Goal: Task Accomplishment & Management: Manage account settings

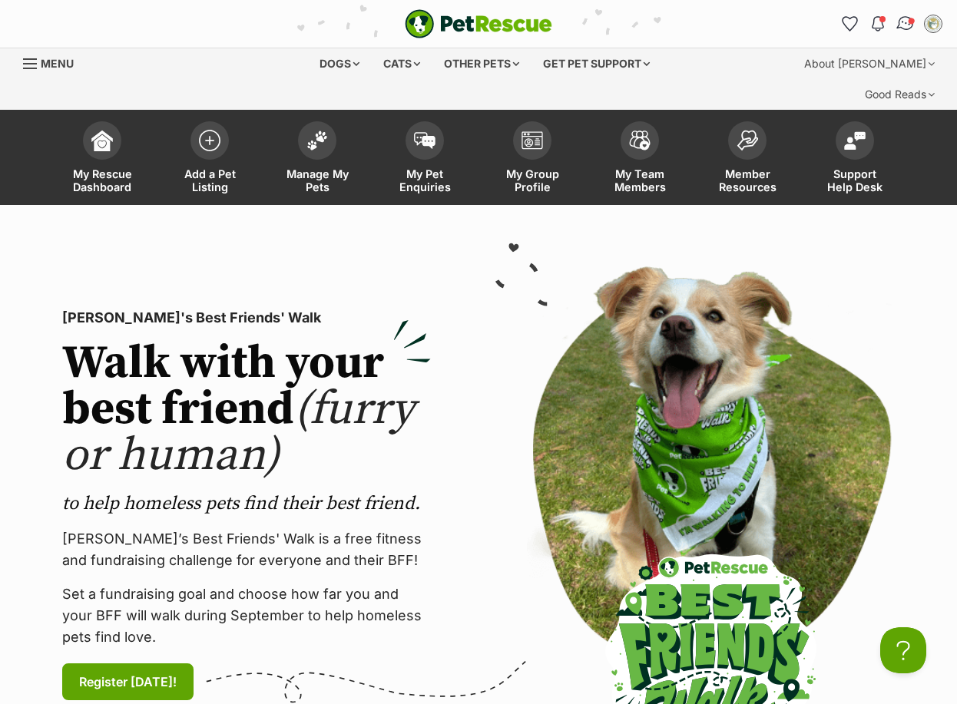
click at [914, 25] on link "Conversations" at bounding box center [904, 23] width 31 height 31
click at [908, 23] on link "Conversations" at bounding box center [904, 23] width 31 height 31
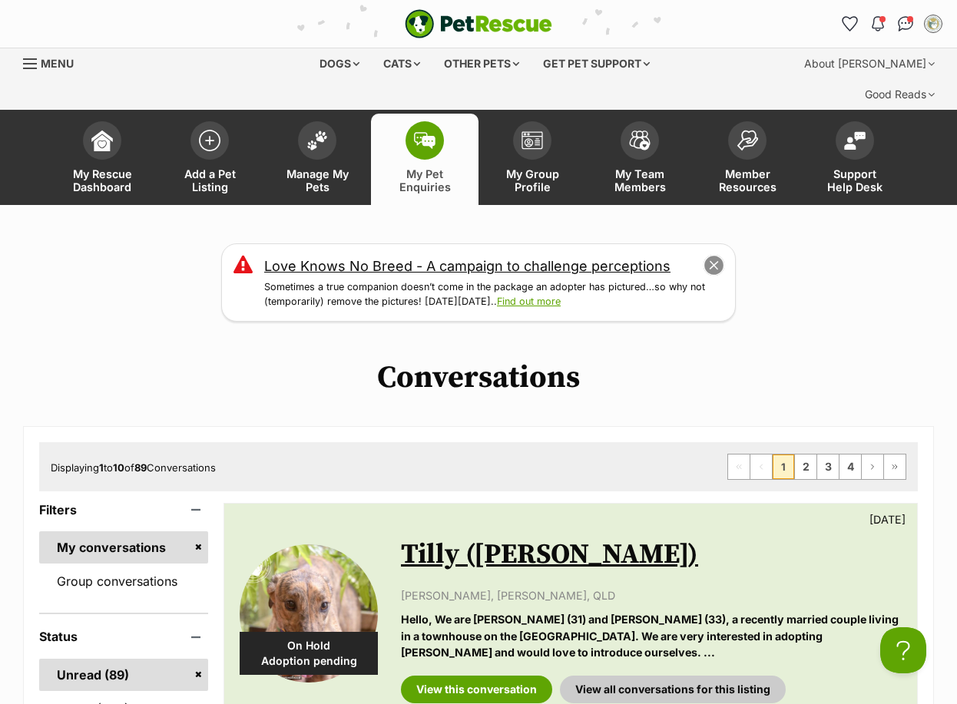
click at [719, 255] on button "close" at bounding box center [713, 265] width 21 height 21
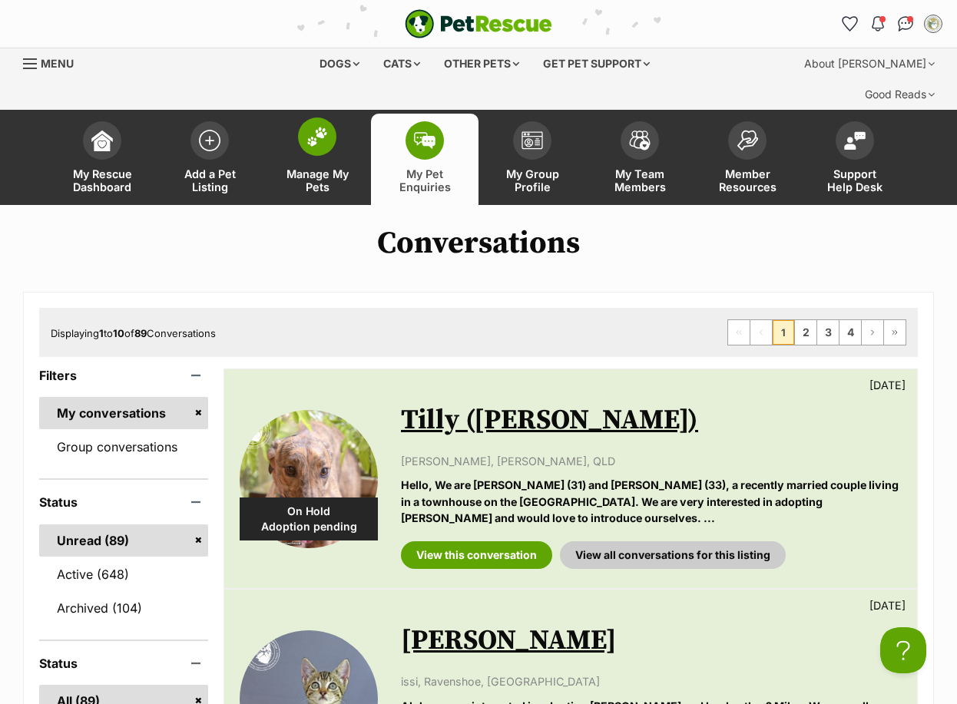
click at [325, 127] on img at bounding box center [316, 137] width 21 height 20
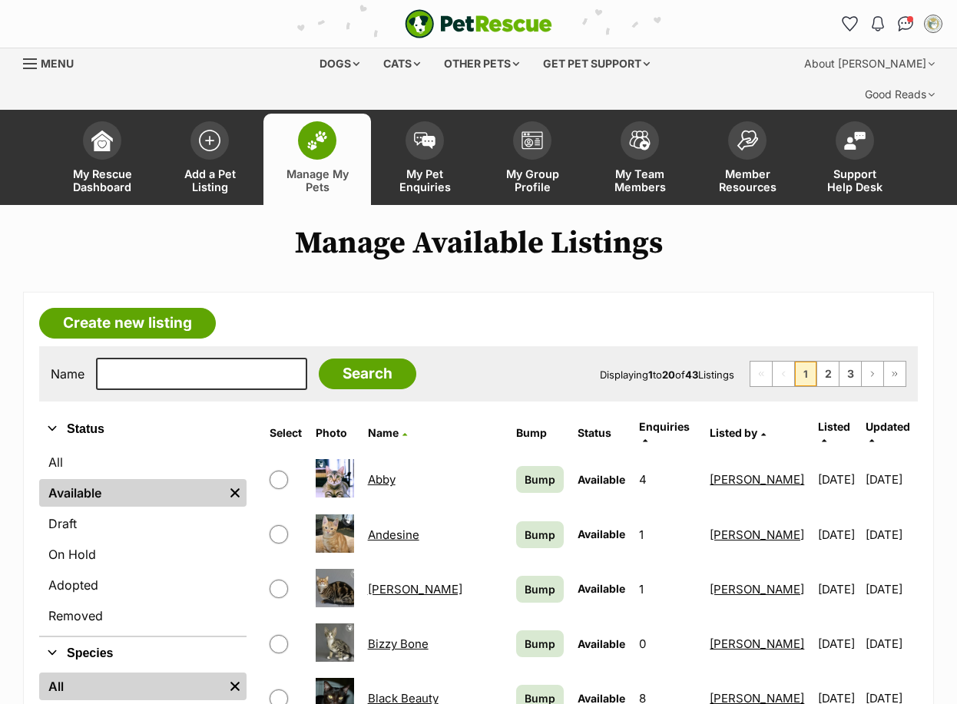
click at [316, 131] on img at bounding box center [316, 141] width 21 height 20
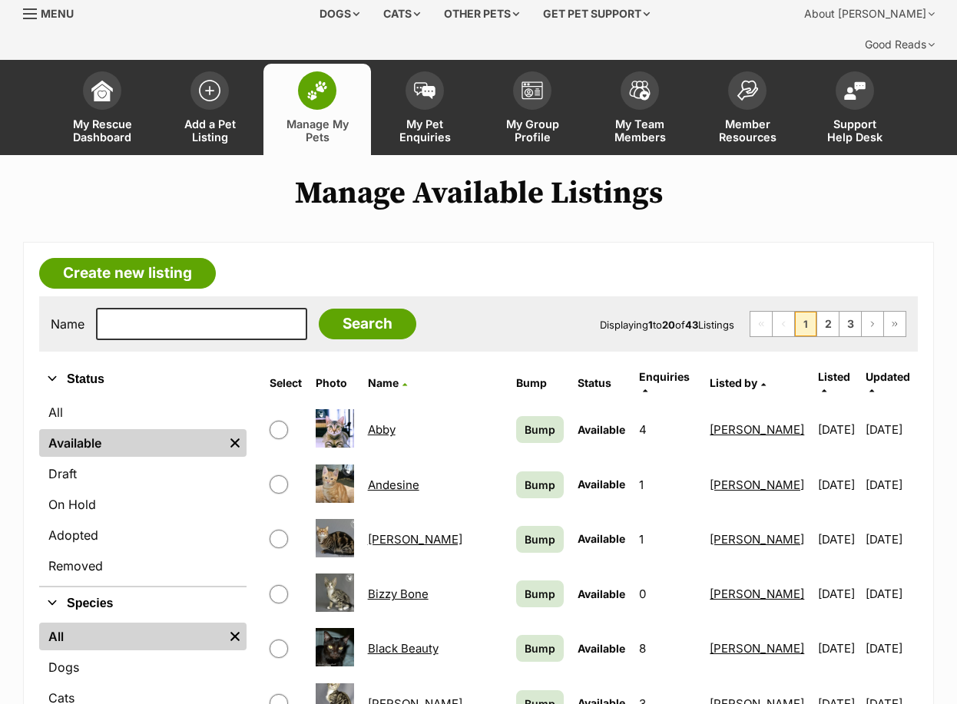
scroll to position [384, 0]
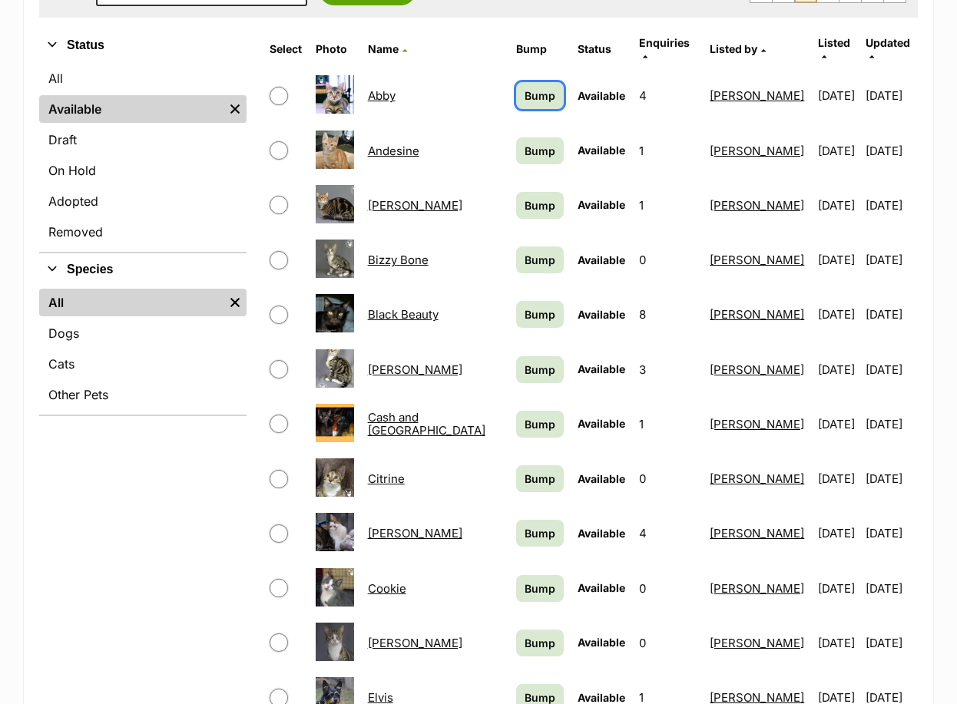
click at [524, 88] on span "Bump" at bounding box center [539, 96] width 31 height 16
click at [524, 143] on span "Bump" at bounding box center [539, 151] width 31 height 16
click at [524, 197] on span "Bump" at bounding box center [539, 205] width 31 height 16
click at [524, 252] on span "Bump" at bounding box center [539, 260] width 31 height 16
click at [524, 362] on span "Bump" at bounding box center [539, 370] width 31 height 16
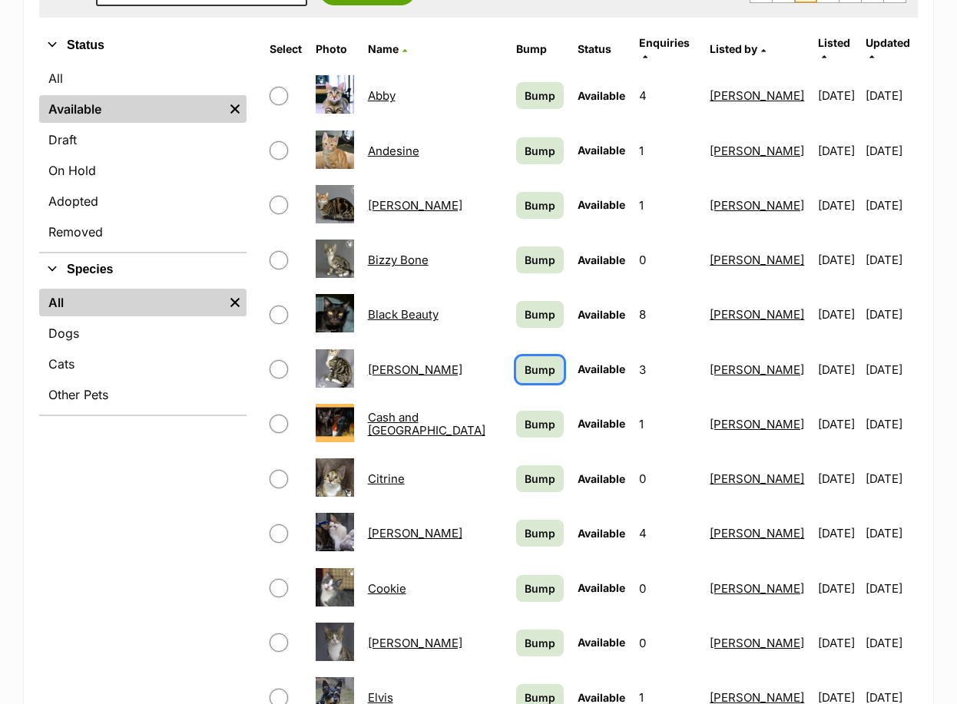
drag, startPoint x: 491, startPoint y: 326, endPoint x: 493, endPoint y: 356, distance: 30.0
click at [524, 362] on span "Bump" at bounding box center [539, 370] width 31 height 16
click at [524, 416] on span "Bump" at bounding box center [539, 424] width 31 height 16
click at [524, 525] on span "Bump" at bounding box center [539, 533] width 31 height 16
click at [524, 635] on span "Bump" at bounding box center [539, 643] width 31 height 16
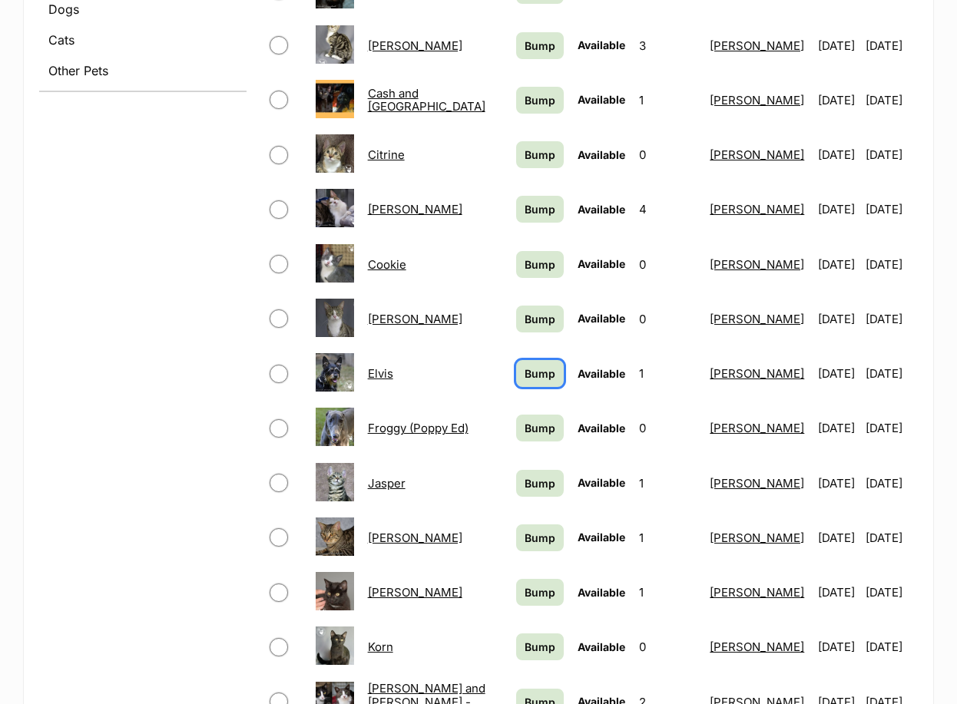
scroll to position [768, 0]
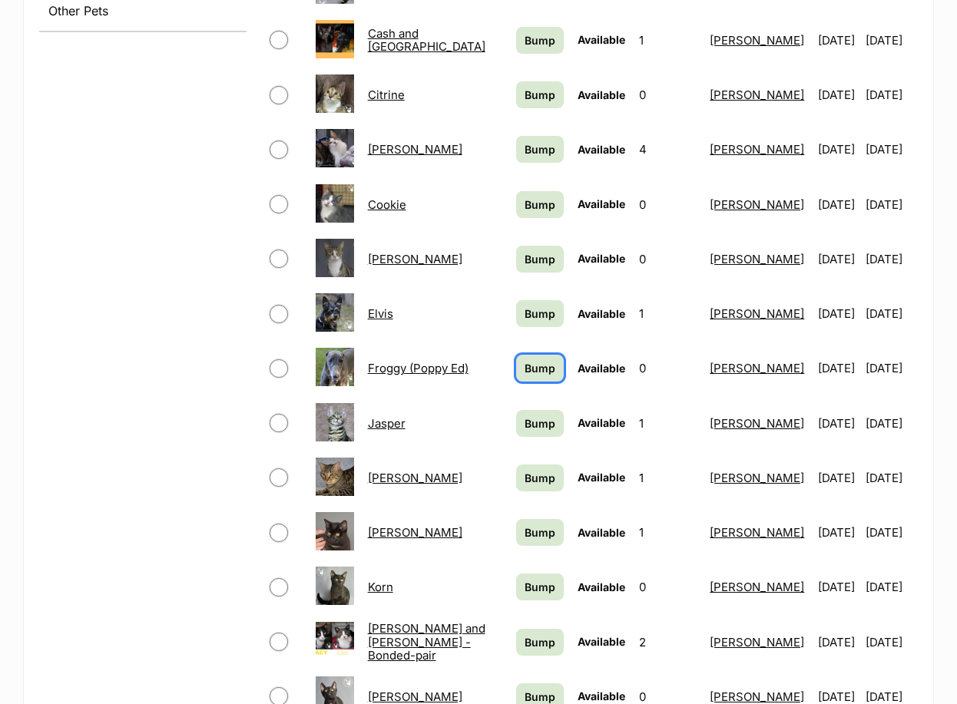
click at [524, 360] on span "Bump" at bounding box center [539, 368] width 31 height 16
click at [524, 415] on span "Bump" at bounding box center [539, 423] width 31 height 16
click at [524, 470] on span "Bump" at bounding box center [539, 478] width 31 height 16
click at [516, 519] on link "Bump" at bounding box center [540, 532] width 48 height 27
click at [524, 579] on span "Bump" at bounding box center [539, 587] width 31 height 16
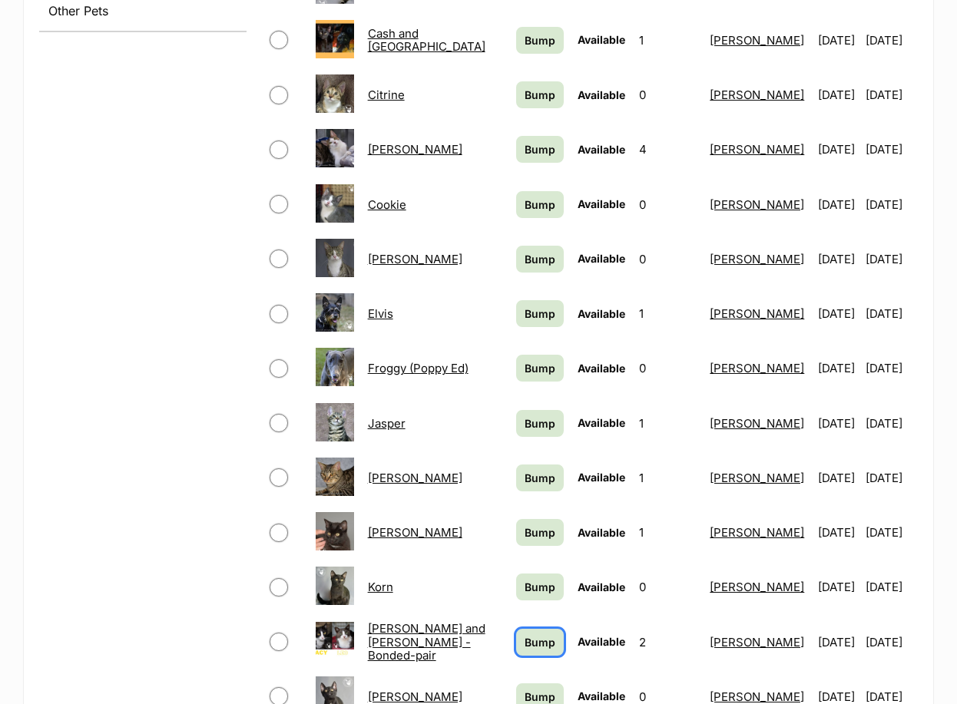
click at [524, 634] on span "Bump" at bounding box center [539, 642] width 31 height 16
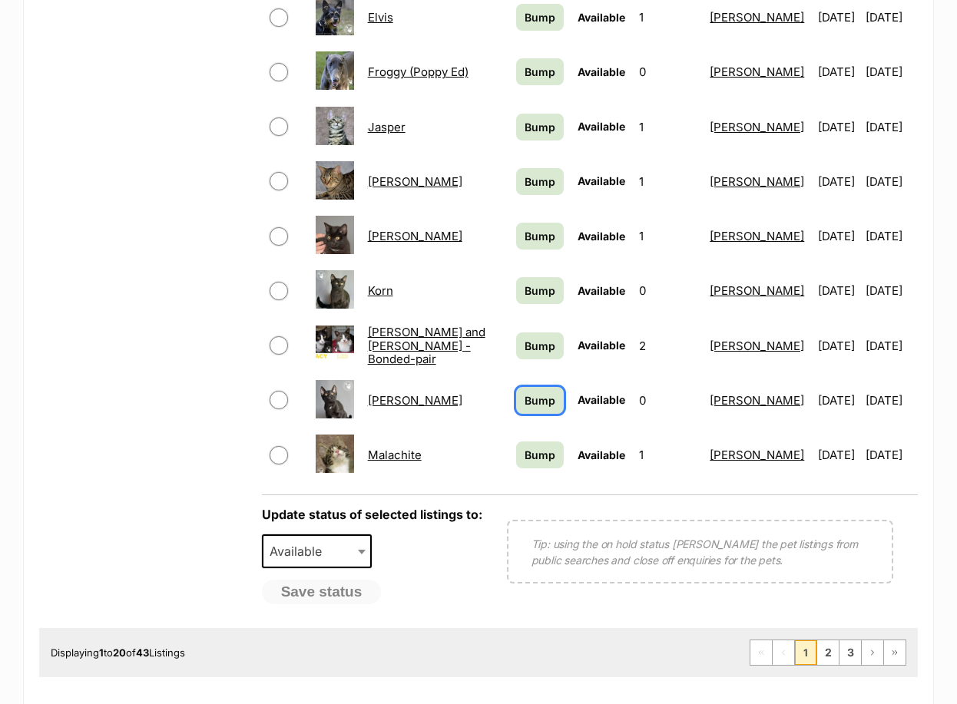
scroll to position [1075, 0]
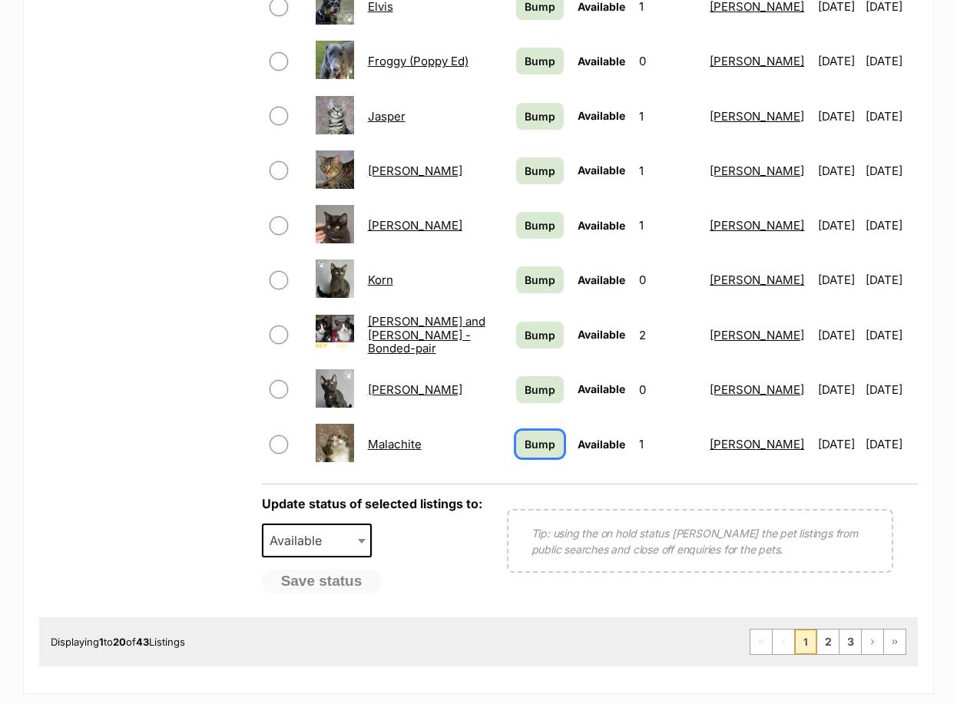
click at [524, 436] on span "Bump" at bounding box center [539, 444] width 31 height 16
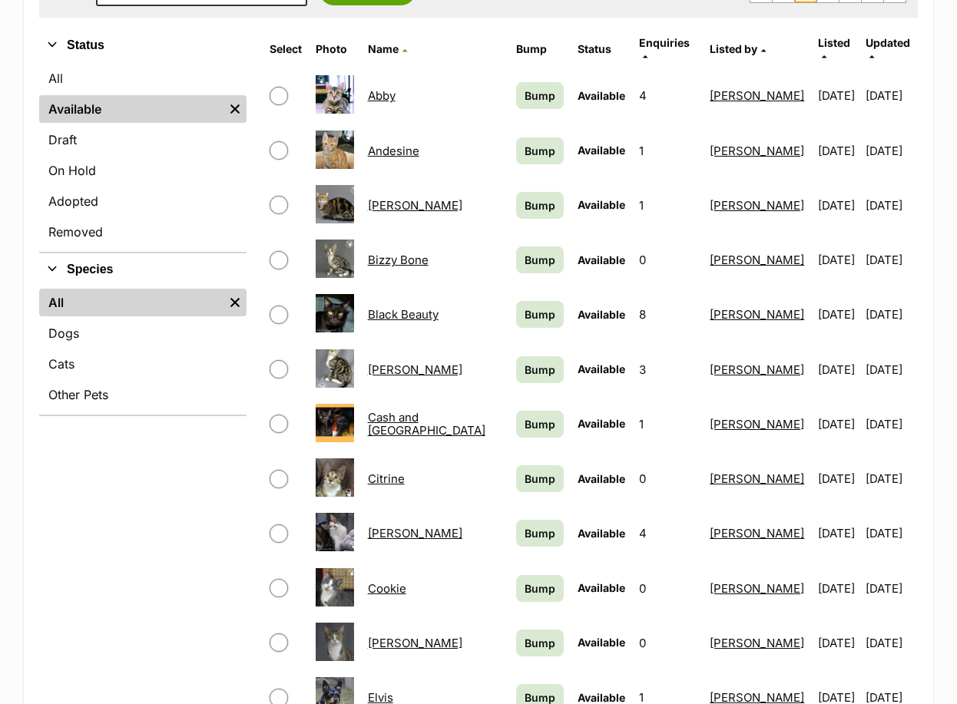
scroll to position [77, 0]
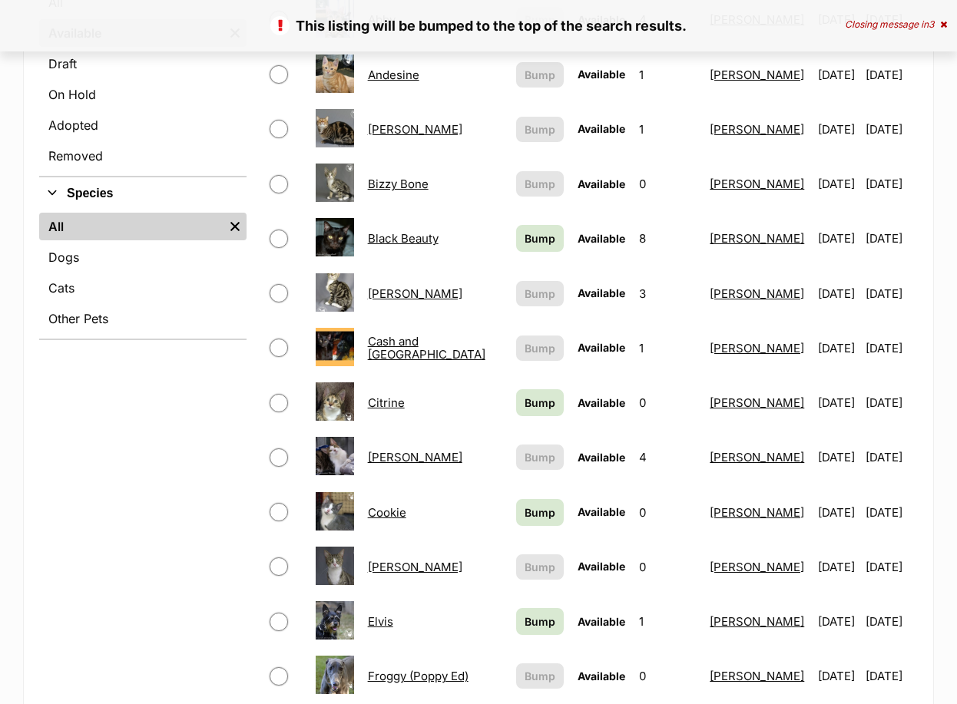
scroll to position [461, 0]
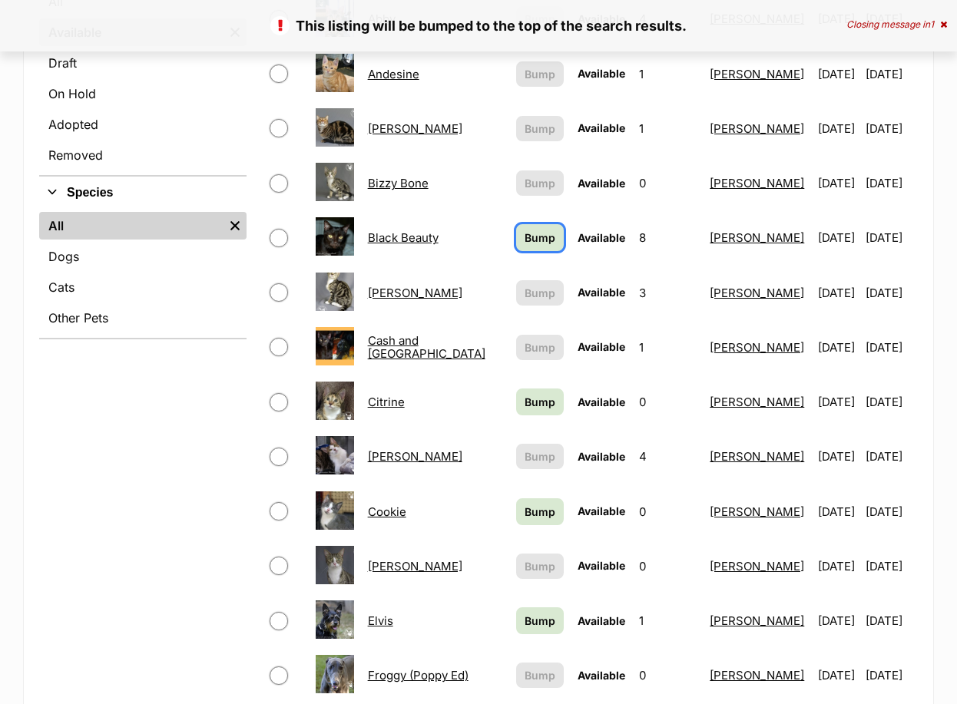
click at [516, 224] on link "Bump" at bounding box center [540, 237] width 48 height 27
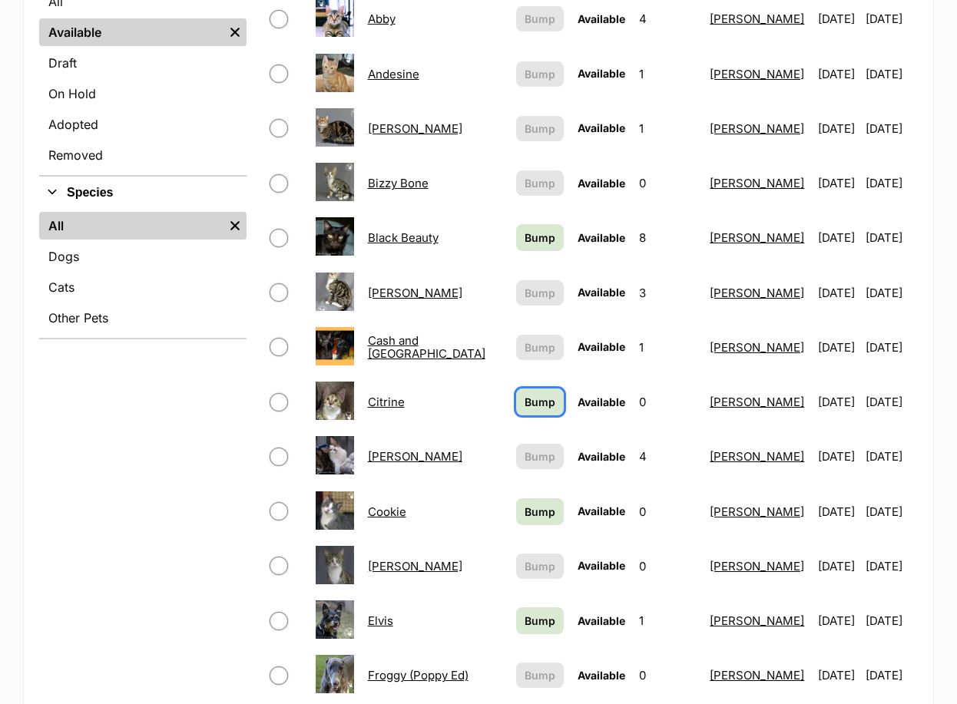
click at [524, 394] on span "Bump" at bounding box center [539, 402] width 31 height 16
click at [524, 504] on span "Bump" at bounding box center [539, 512] width 31 height 16
click at [524, 613] on span "Bump" at bounding box center [539, 621] width 31 height 16
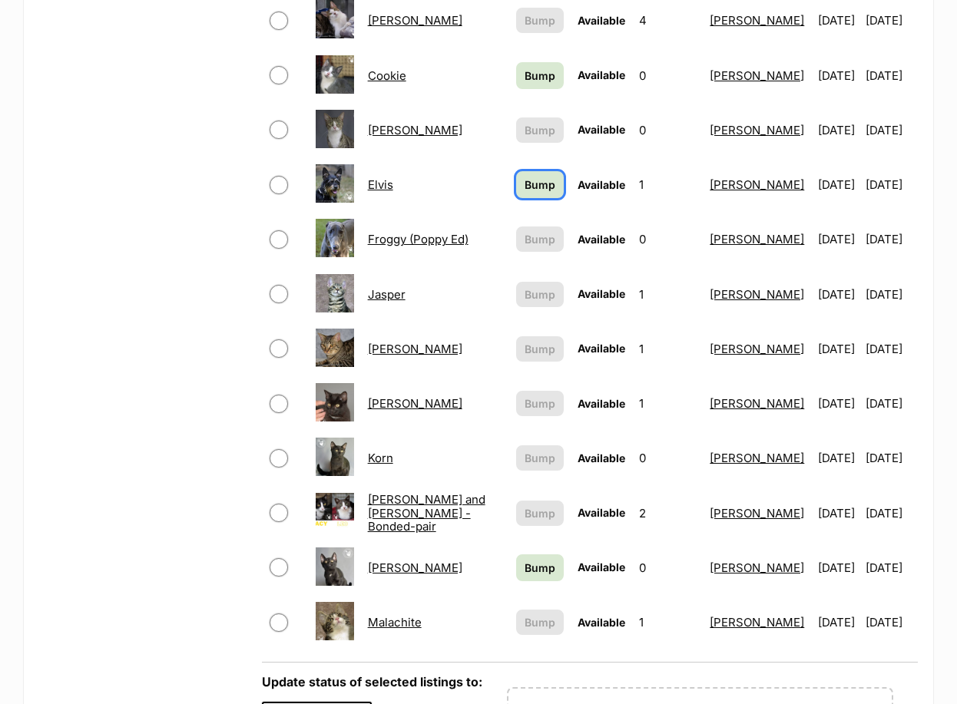
scroll to position [921, 0]
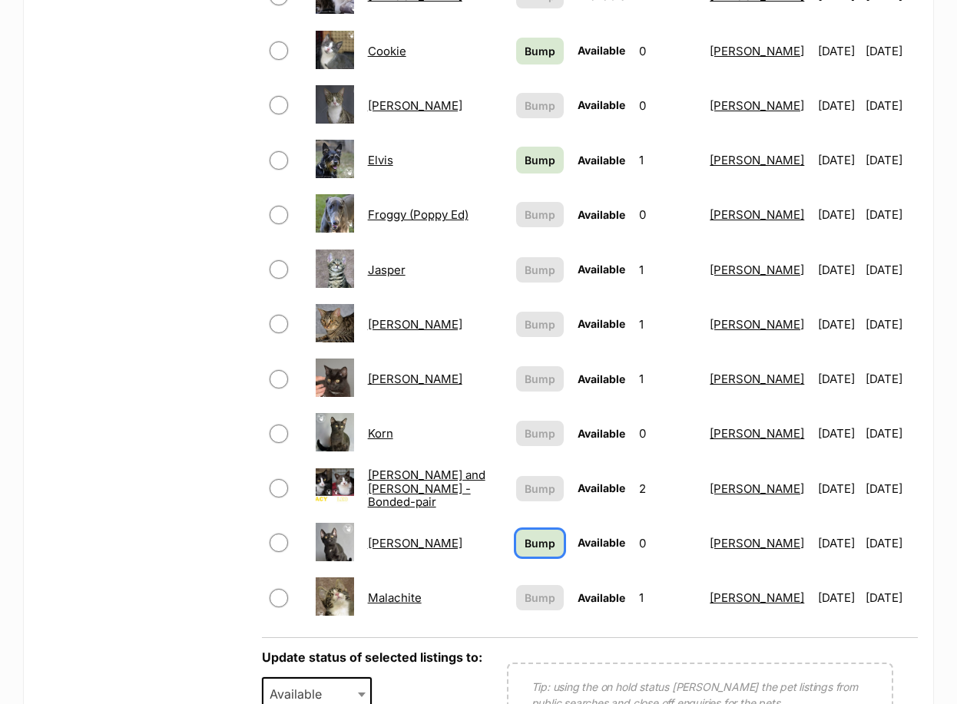
click at [524, 535] on span "Bump" at bounding box center [539, 543] width 31 height 16
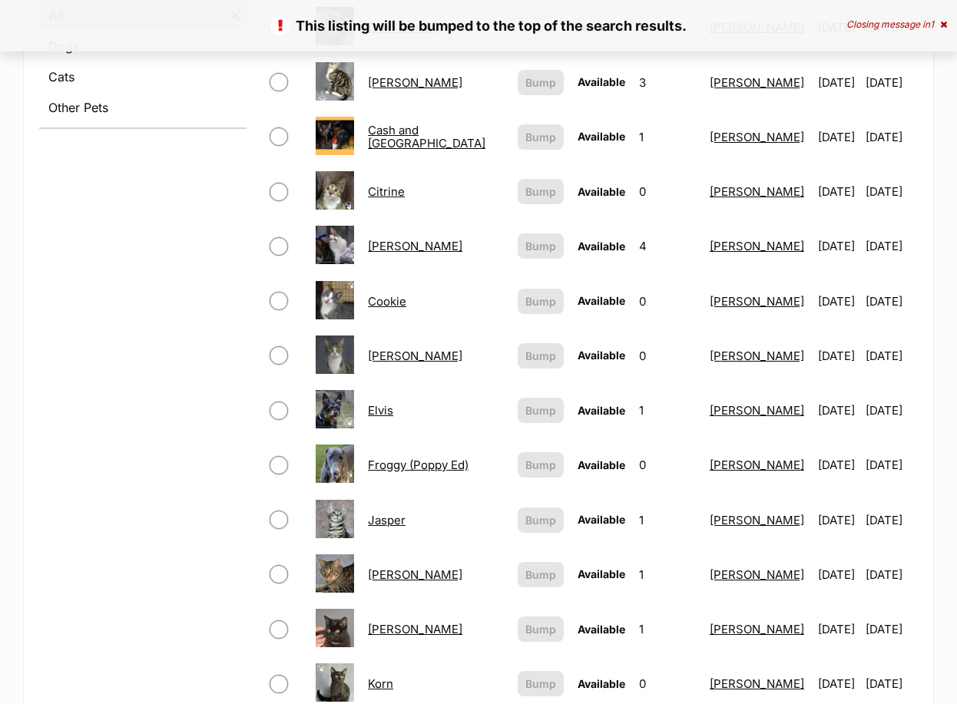
scroll to position [998, 0]
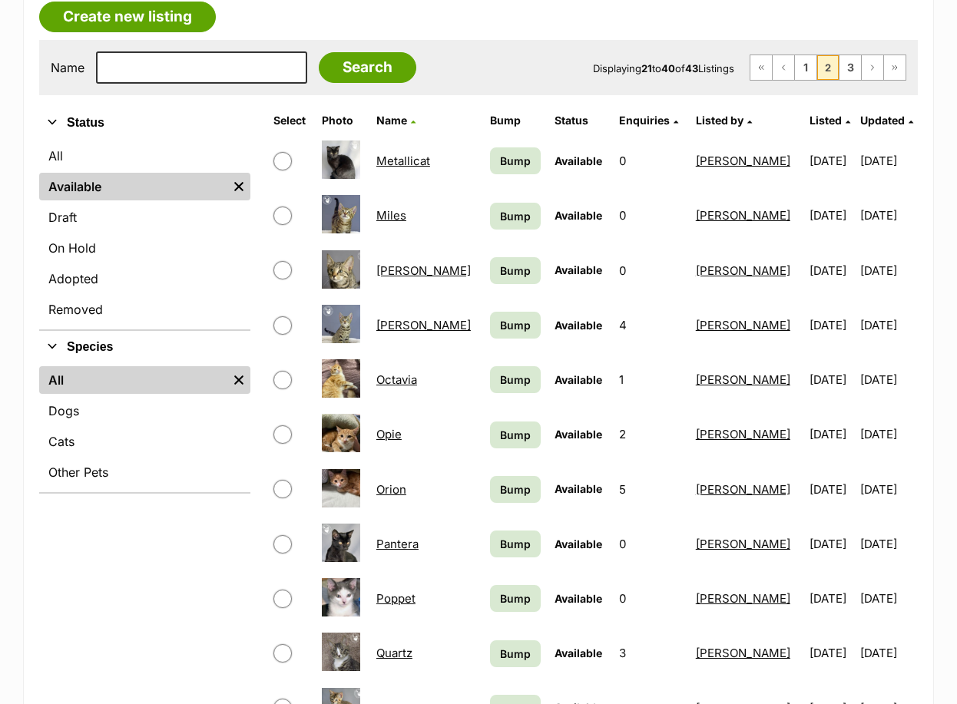
scroll to position [307, 0]
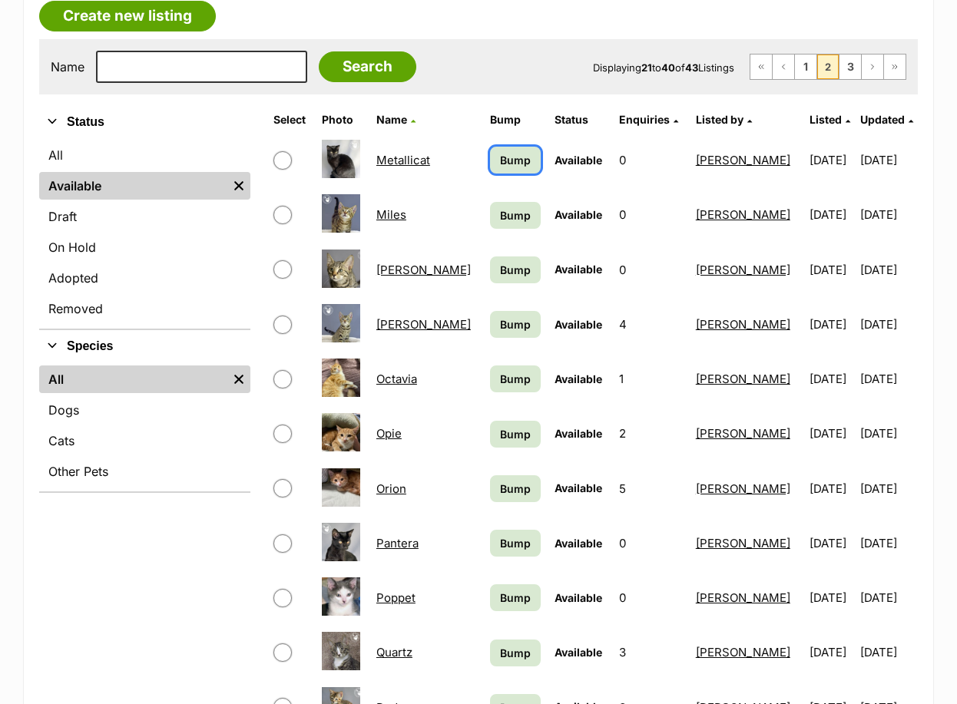
click at [500, 152] on span "Bump" at bounding box center [515, 160] width 31 height 16
click at [500, 207] on span "Bump" at bounding box center [515, 215] width 31 height 16
click at [500, 262] on span "Bump" at bounding box center [515, 270] width 31 height 16
click at [500, 316] on span "Bump" at bounding box center [515, 324] width 31 height 16
click at [500, 371] on span "Bump" at bounding box center [515, 379] width 31 height 16
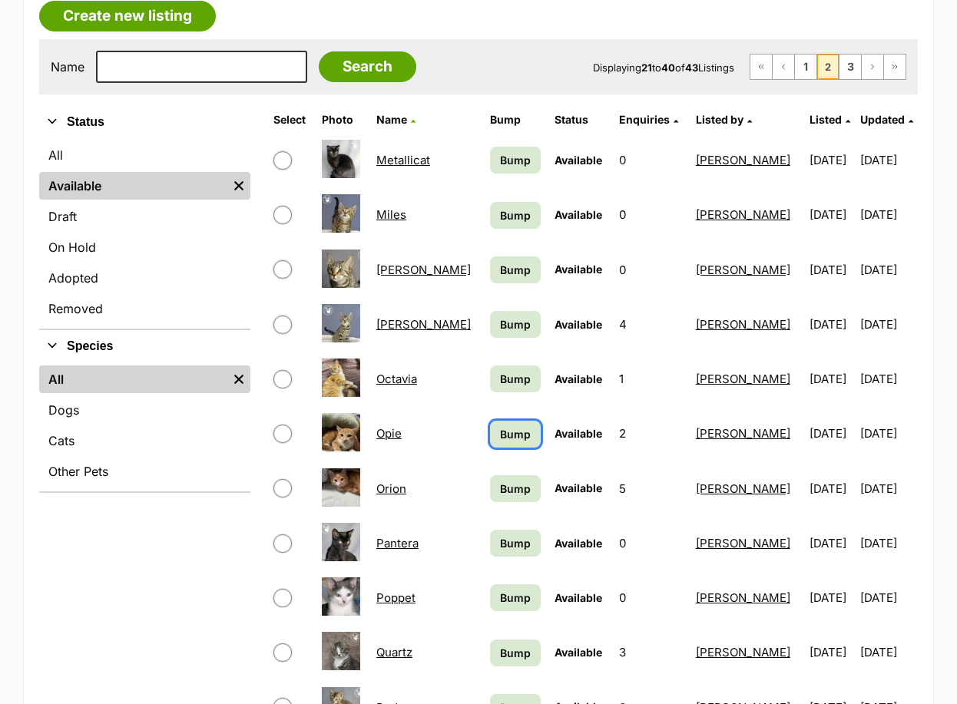
click at [500, 426] on span "Bump" at bounding box center [515, 434] width 31 height 16
click at [500, 481] on span "Bump" at bounding box center [515, 489] width 31 height 16
click at [500, 535] on span "Bump" at bounding box center [515, 543] width 31 height 16
click at [500, 590] on span "Bump" at bounding box center [515, 598] width 31 height 16
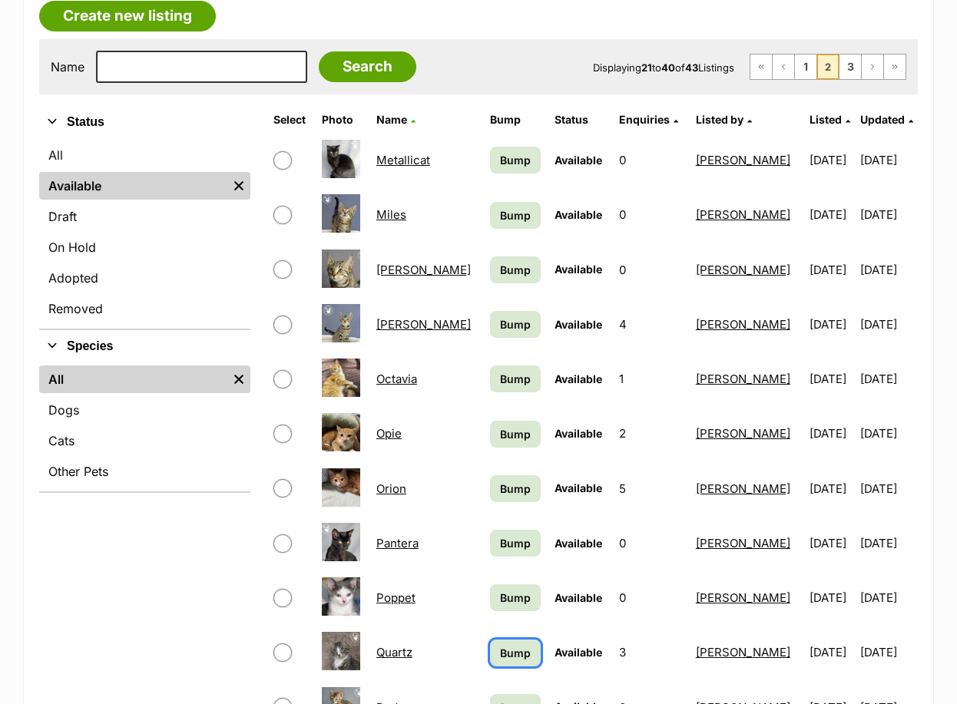
click at [500, 645] on span "Bump" at bounding box center [515, 653] width 31 height 16
click at [500, 699] on span "Bump" at bounding box center [515, 707] width 31 height 16
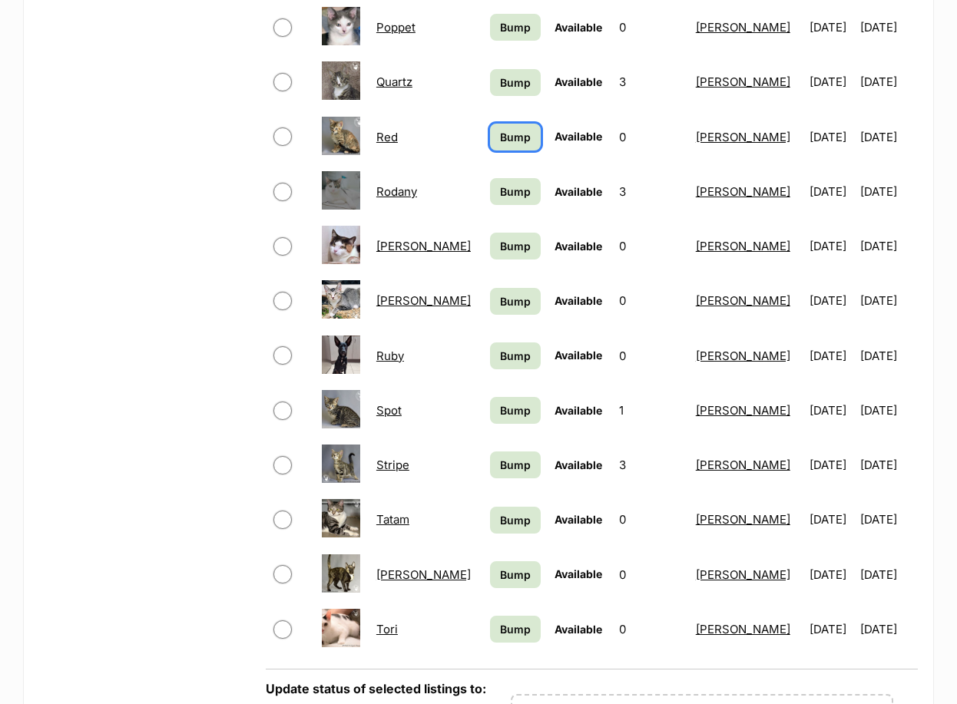
scroll to position [921, 0]
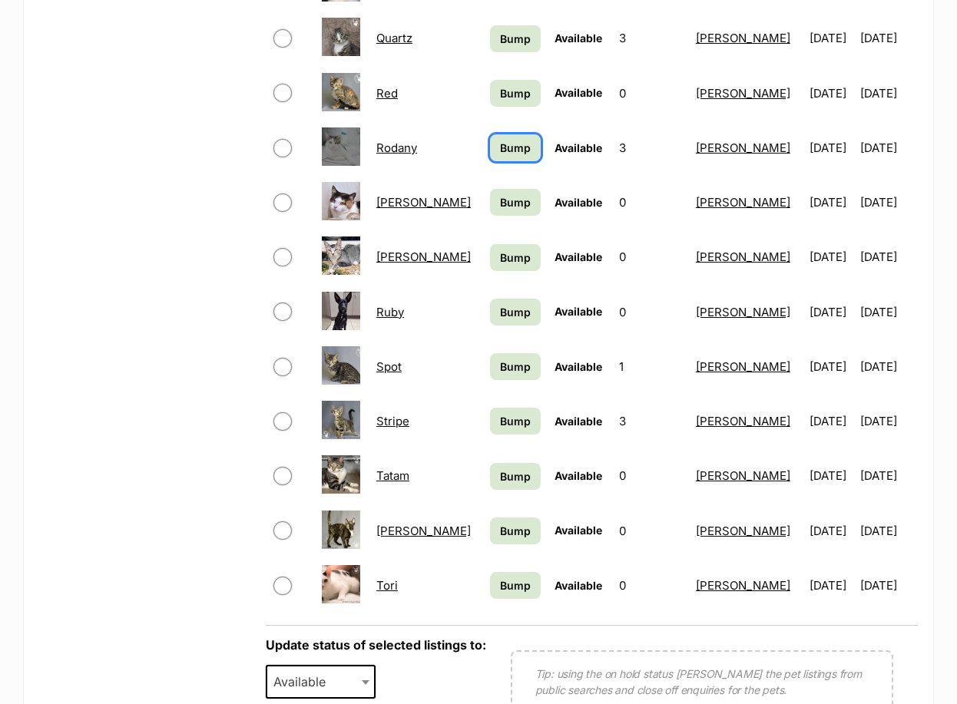
click at [490, 134] on link "Bump" at bounding box center [515, 147] width 51 height 27
click at [500, 194] on span "Bump" at bounding box center [515, 202] width 31 height 16
click at [500, 250] on span "Bump" at bounding box center [515, 258] width 31 height 16
click at [500, 304] on span "Bump" at bounding box center [515, 312] width 31 height 16
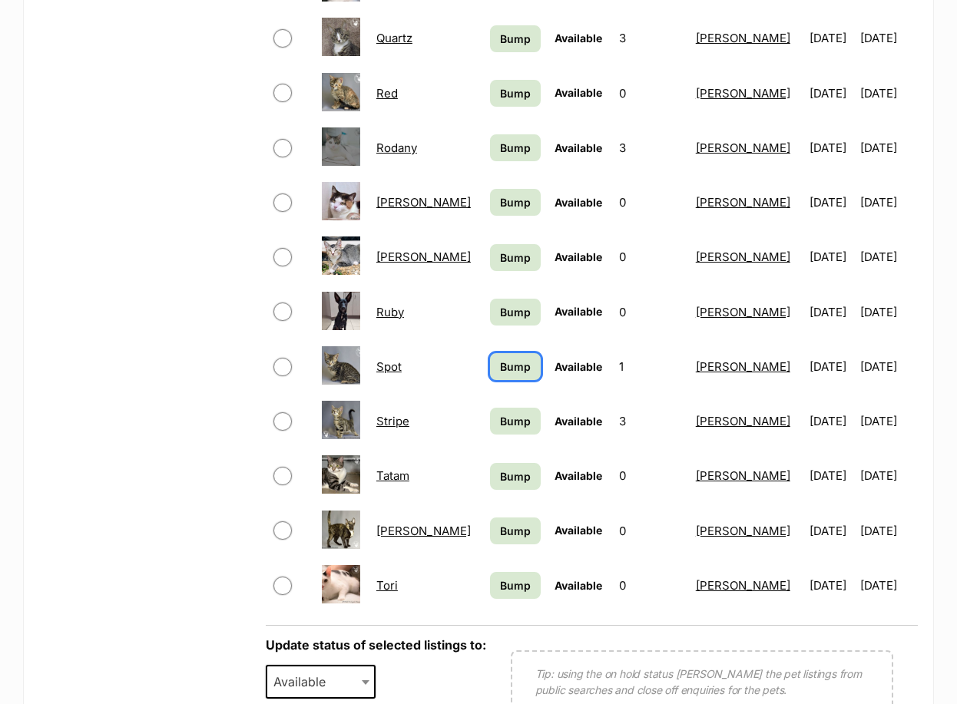
click at [490, 353] on link "Bump" at bounding box center [515, 366] width 51 height 27
click at [500, 413] on span "Bump" at bounding box center [515, 421] width 31 height 16
click at [500, 468] on span "Bump" at bounding box center [515, 476] width 31 height 16
drag, startPoint x: 471, startPoint y: 495, endPoint x: 465, endPoint y: 550, distance: 54.9
click at [500, 523] on span "Bump" at bounding box center [515, 531] width 31 height 16
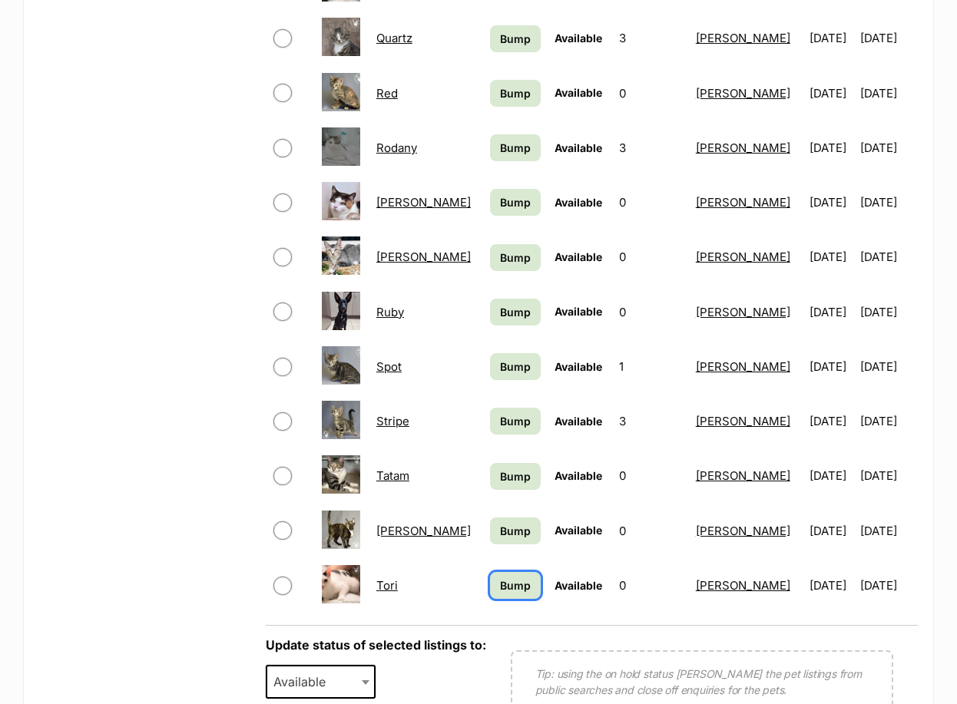
click at [500, 577] on span "Bump" at bounding box center [515, 585] width 31 height 16
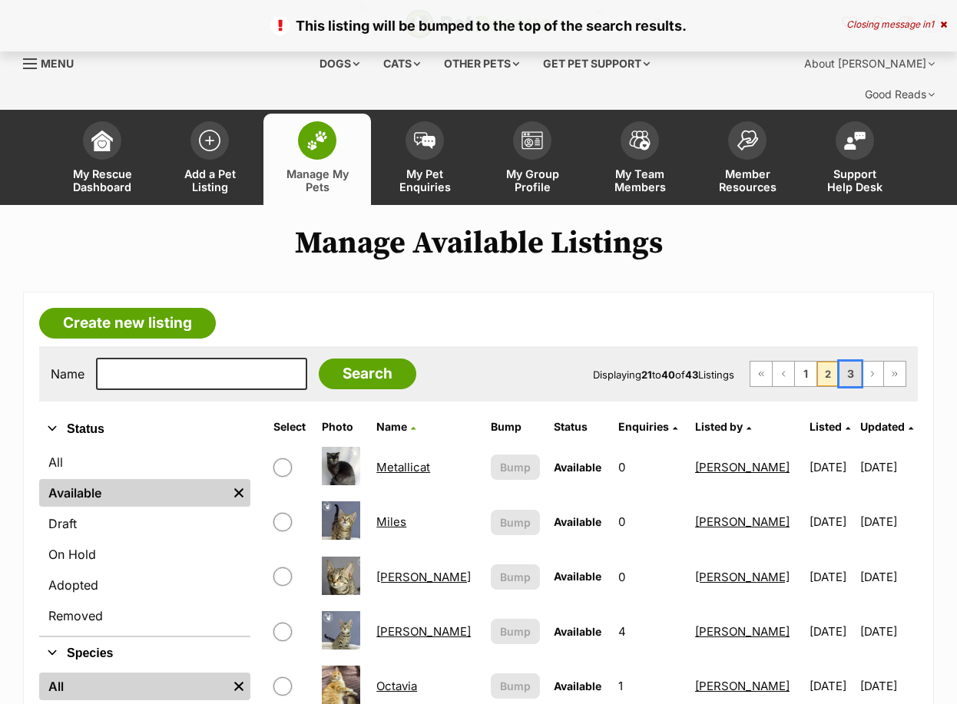
click at [848, 362] on link "3" at bounding box center [849, 374] width 21 height 25
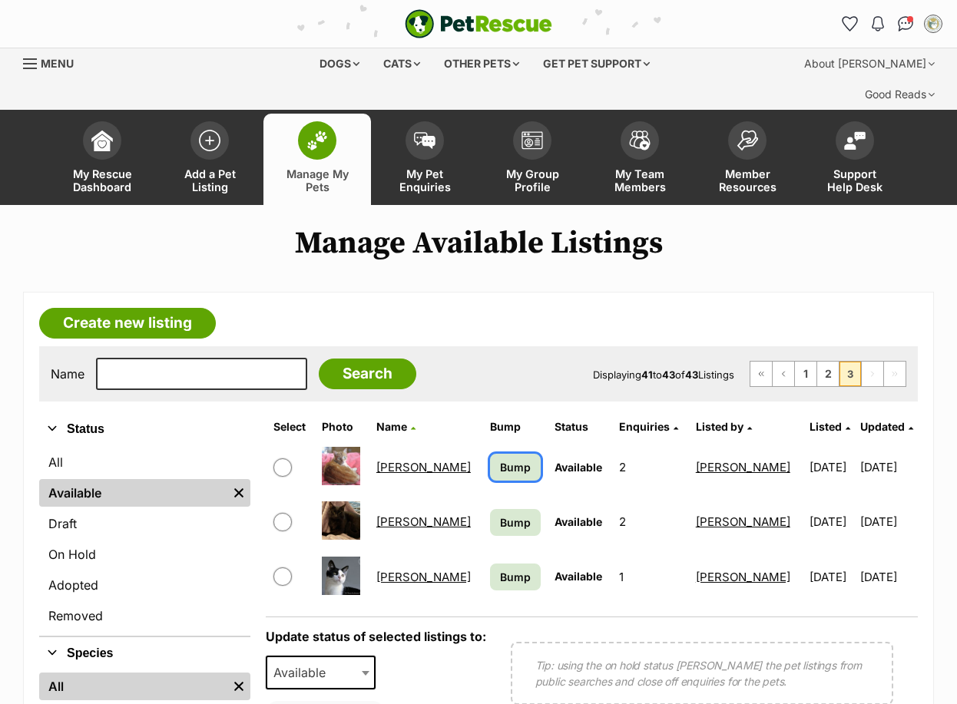
click at [500, 459] on span "Bump" at bounding box center [515, 467] width 31 height 16
click at [500, 514] on span "Bump" at bounding box center [515, 522] width 31 height 16
click at [500, 569] on span "Bump" at bounding box center [515, 577] width 31 height 16
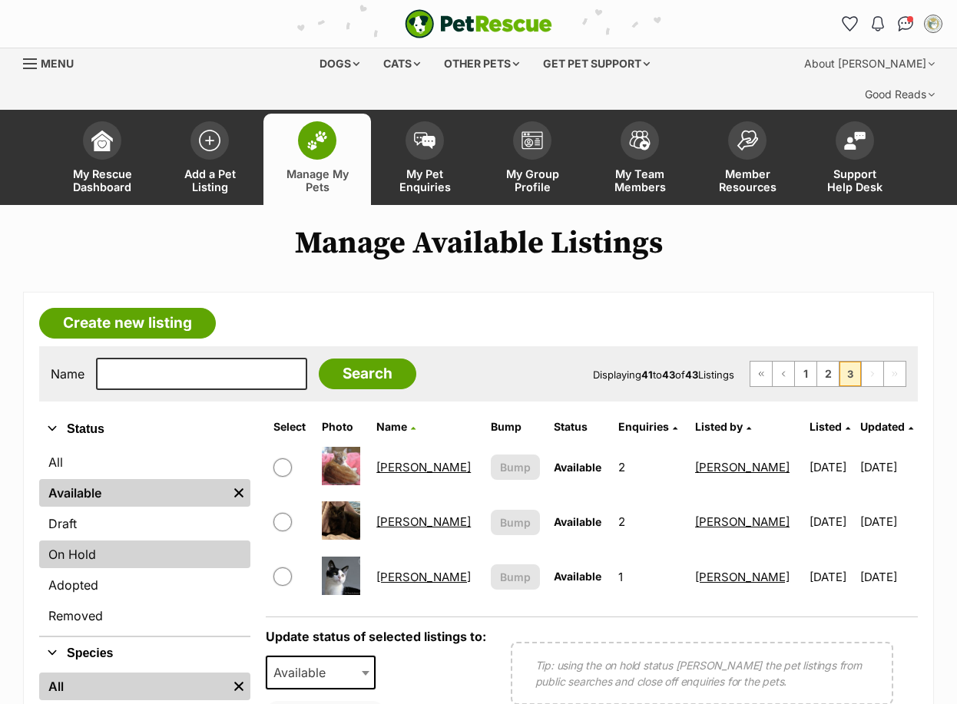
click at [130, 541] on link "On Hold" at bounding box center [144, 555] width 211 height 28
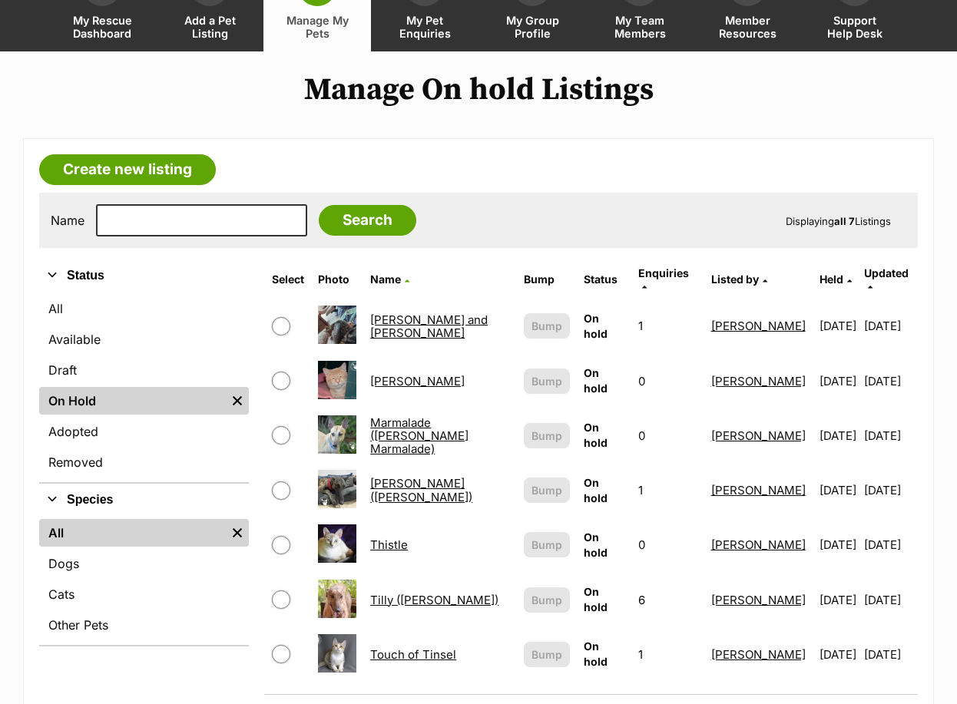
scroll to position [307, 0]
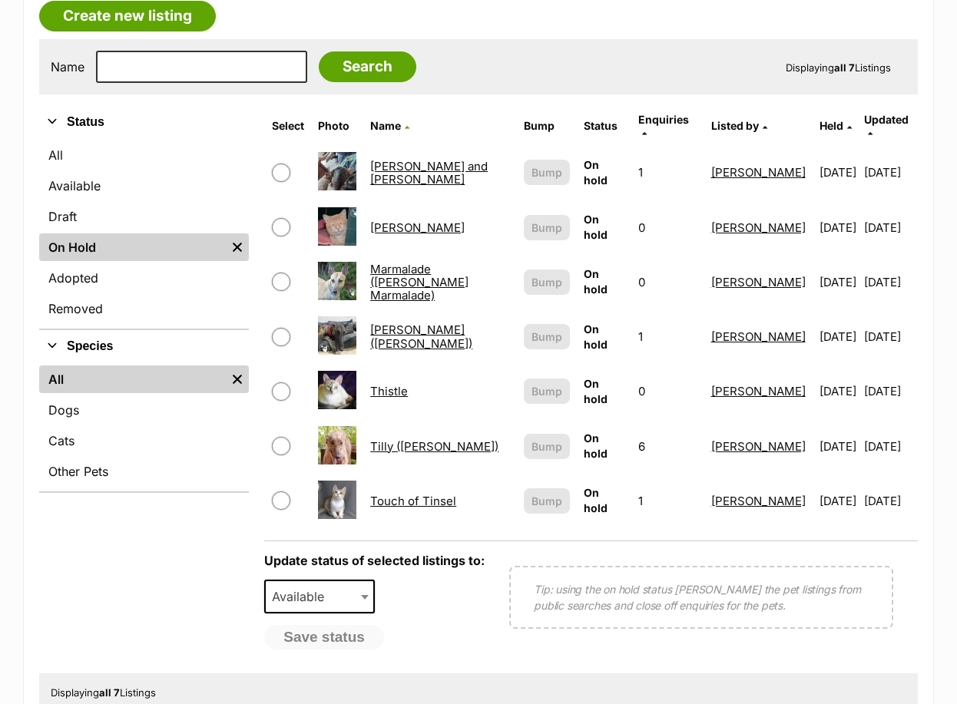
click at [272, 382] on input "checkbox" at bounding box center [281, 391] width 18 height 18
checkbox input "true"
click at [329, 625] on button "Save status" at bounding box center [324, 638] width 121 height 26
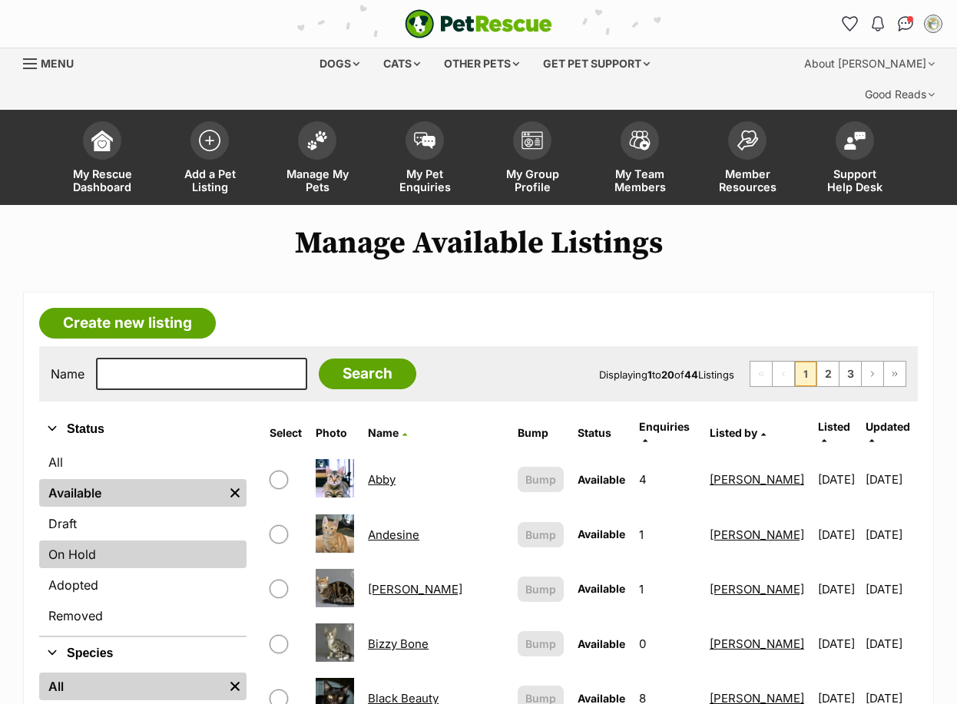
drag, startPoint x: 84, startPoint y: 522, endPoint x: 155, endPoint y: 518, distance: 70.8
click at [85, 541] on link "On Hold" at bounding box center [142, 555] width 207 height 28
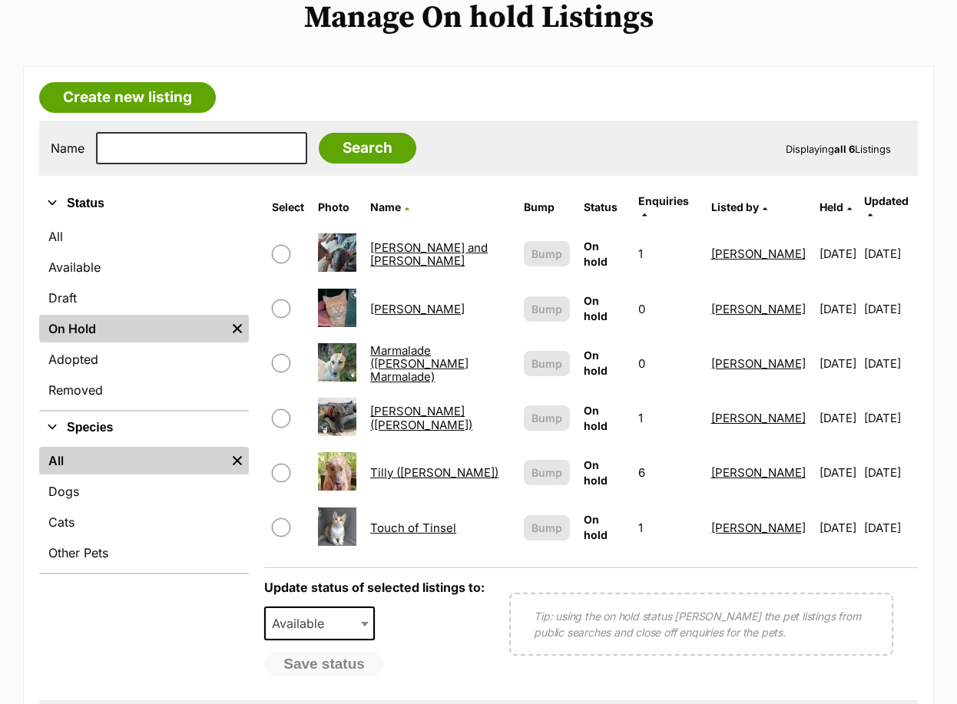
scroll to position [230, 0]
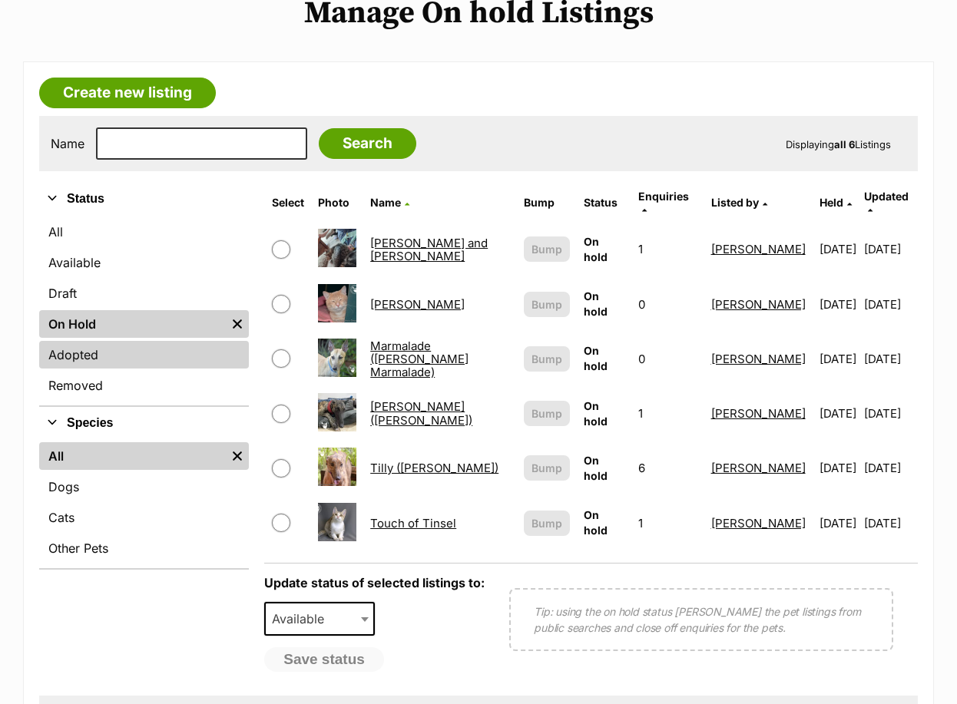
click at [84, 341] on link "Adopted" at bounding box center [144, 355] width 210 height 28
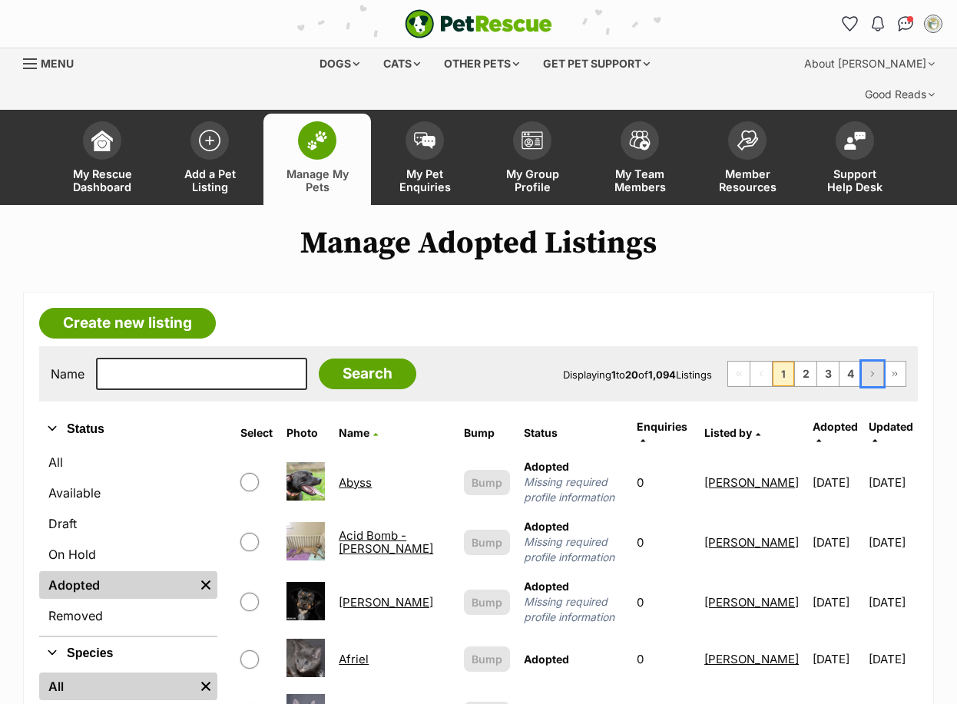
click at [872, 369] on span "Next page" at bounding box center [872, 373] width 9 height 9
click at [895, 369] on span "Last page" at bounding box center [894, 373] width 9 height 9
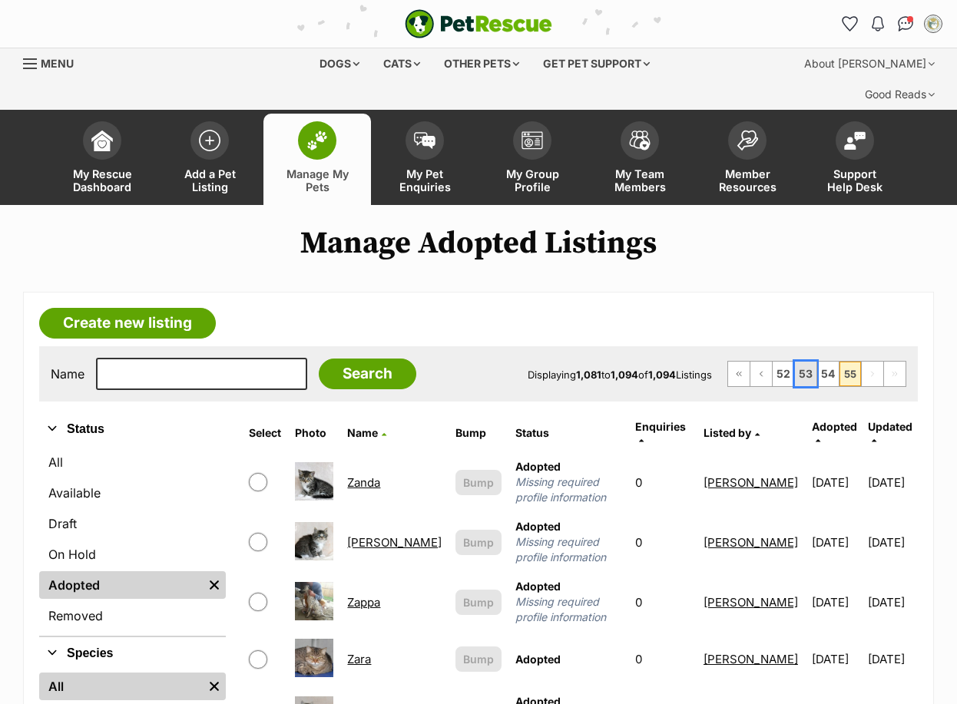
click at [805, 362] on link "53" at bounding box center [805, 374] width 21 height 25
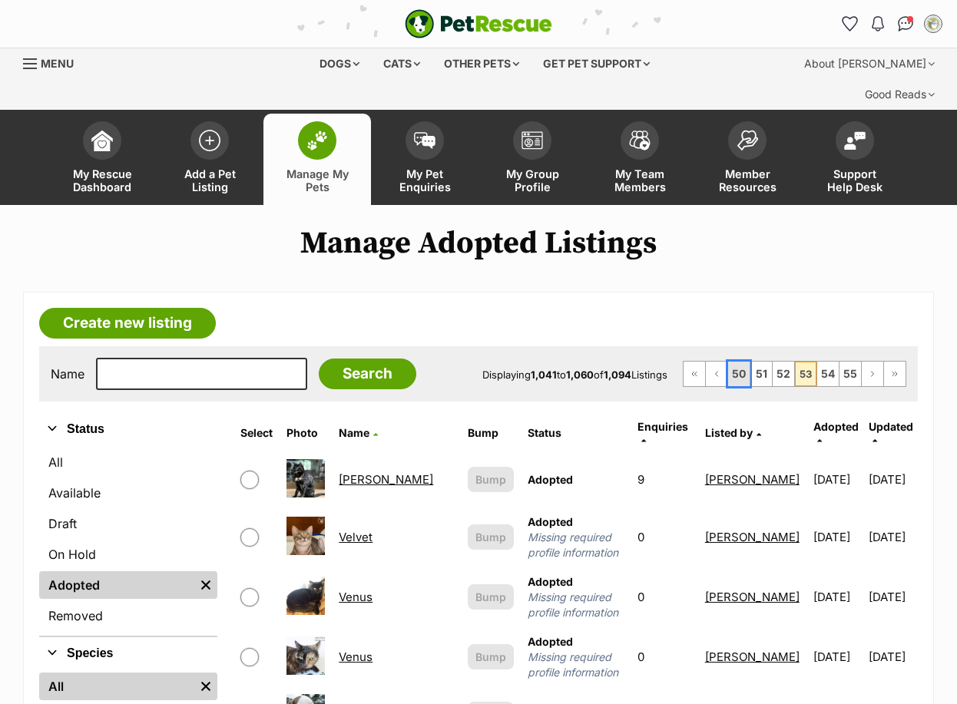
click at [734, 362] on link "50" at bounding box center [738, 374] width 21 height 25
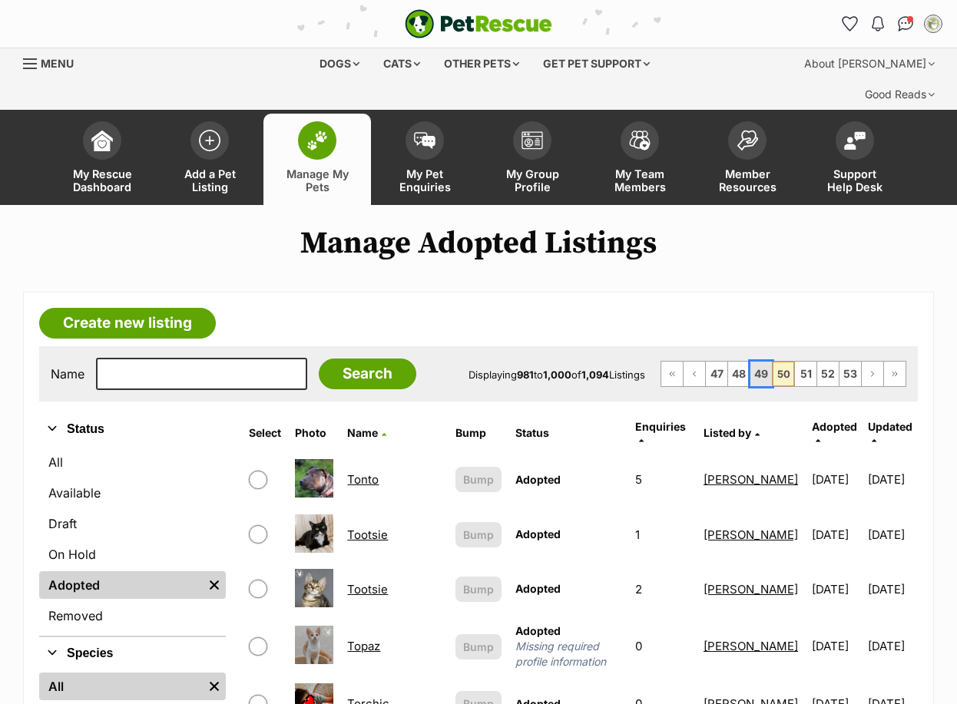
click at [758, 362] on link "49" at bounding box center [760, 374] width 21 height 25
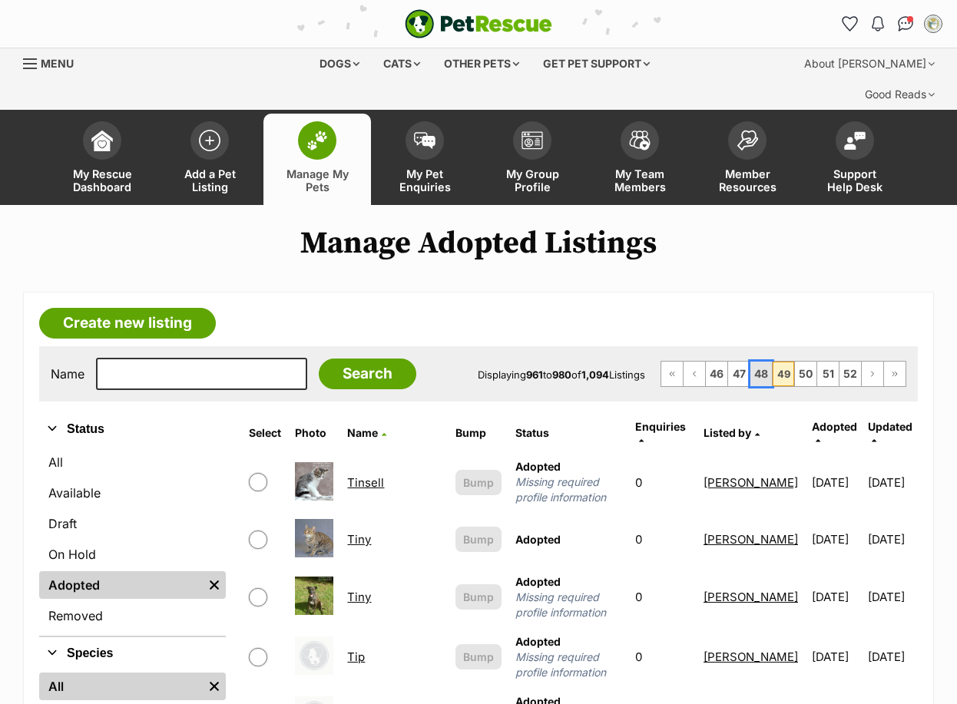
click at [764, 362] on link "48" at bounding box center [760, 374] width 21 height 25
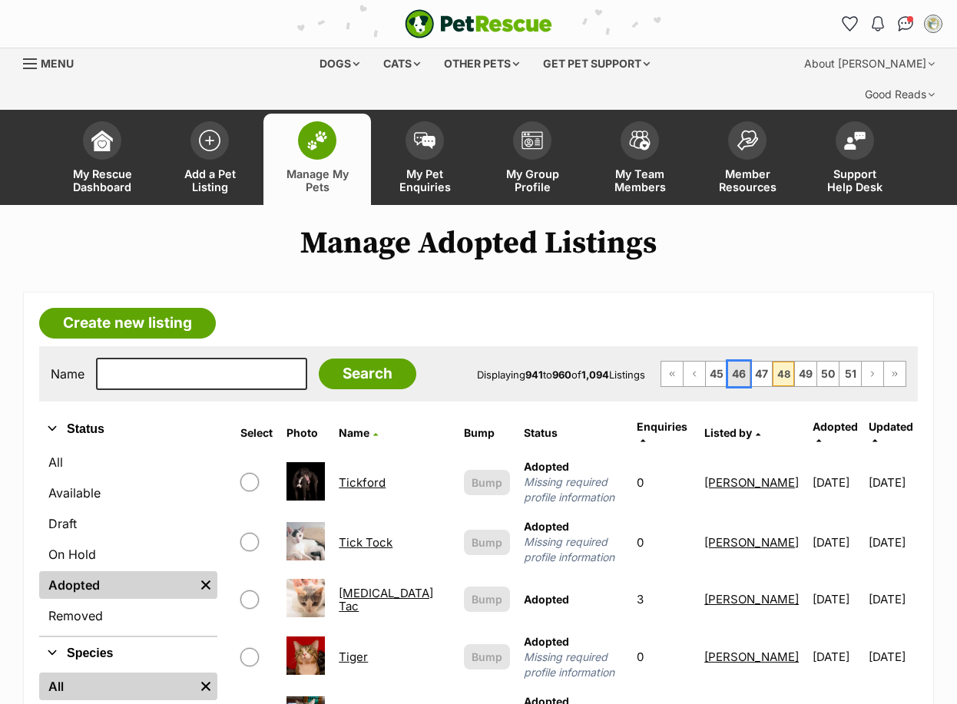
click at [741, 362] on link "46" at bounding box center [738, 374] width 21 height 25
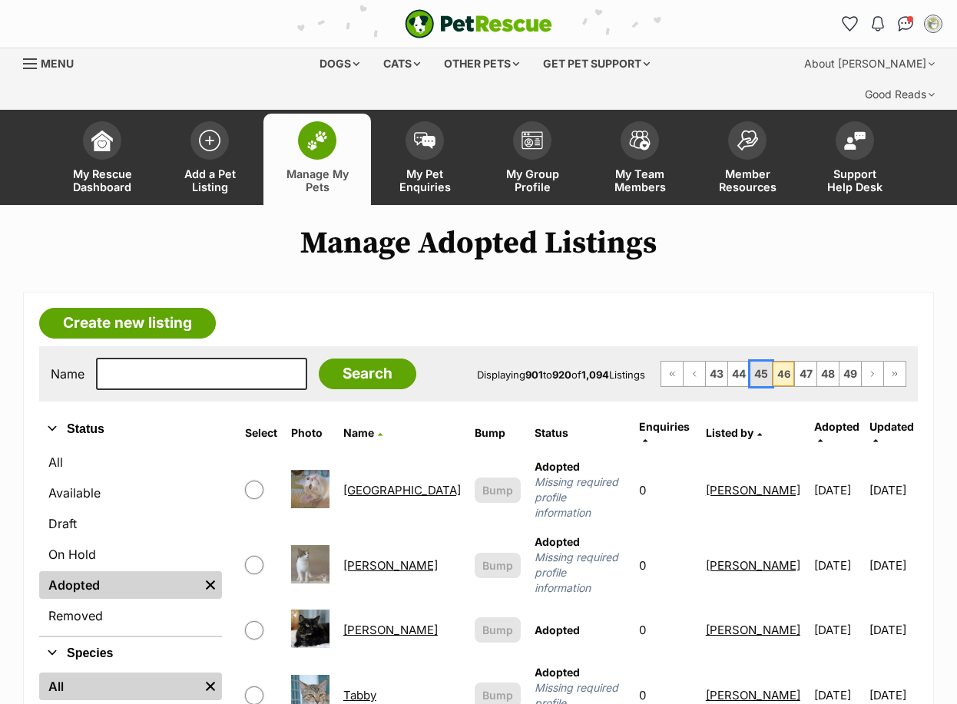
click at [760, 362] on link "45" at bounding box center [760, 374] width 21 height 25
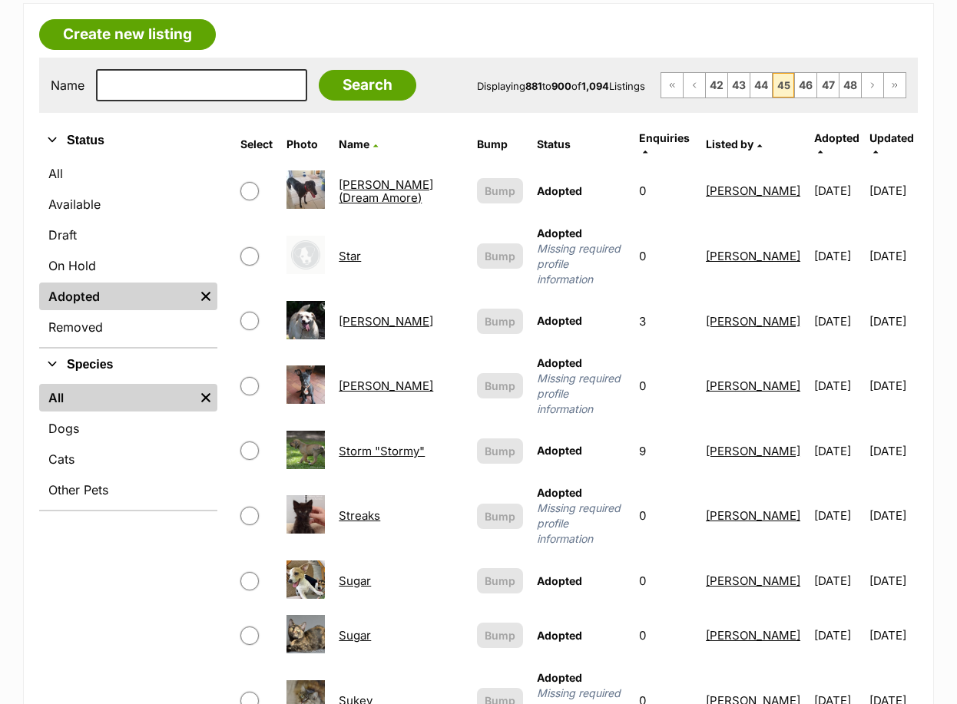
scroll to position [307, 0]
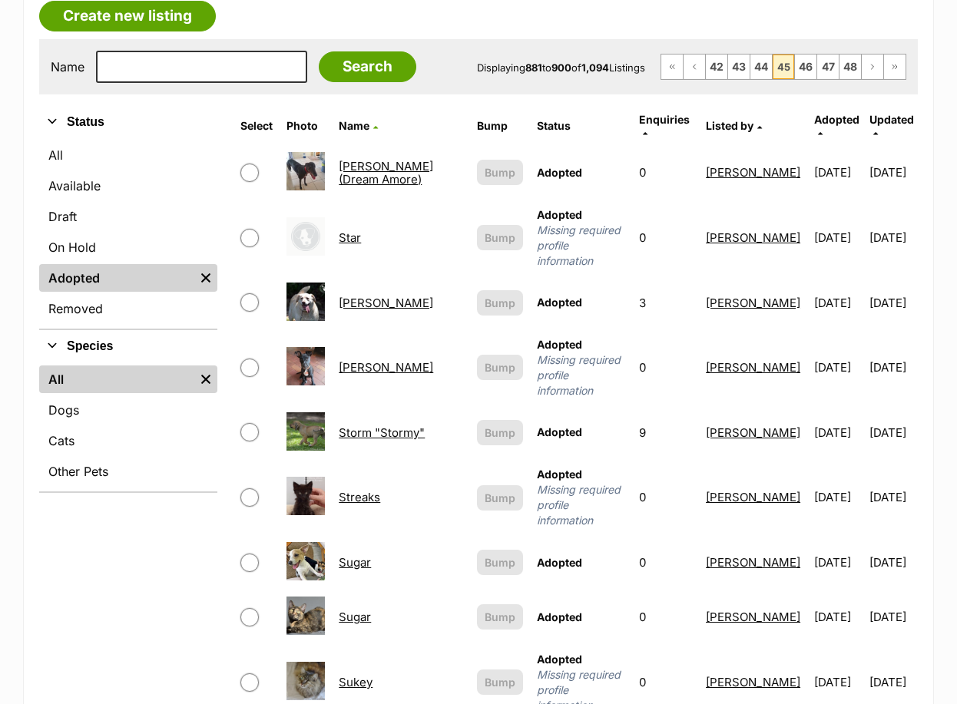
click at [240, 554] on input "checkbox" at bounding box center [249, 563] width 18 height 18
checkbox input "true"
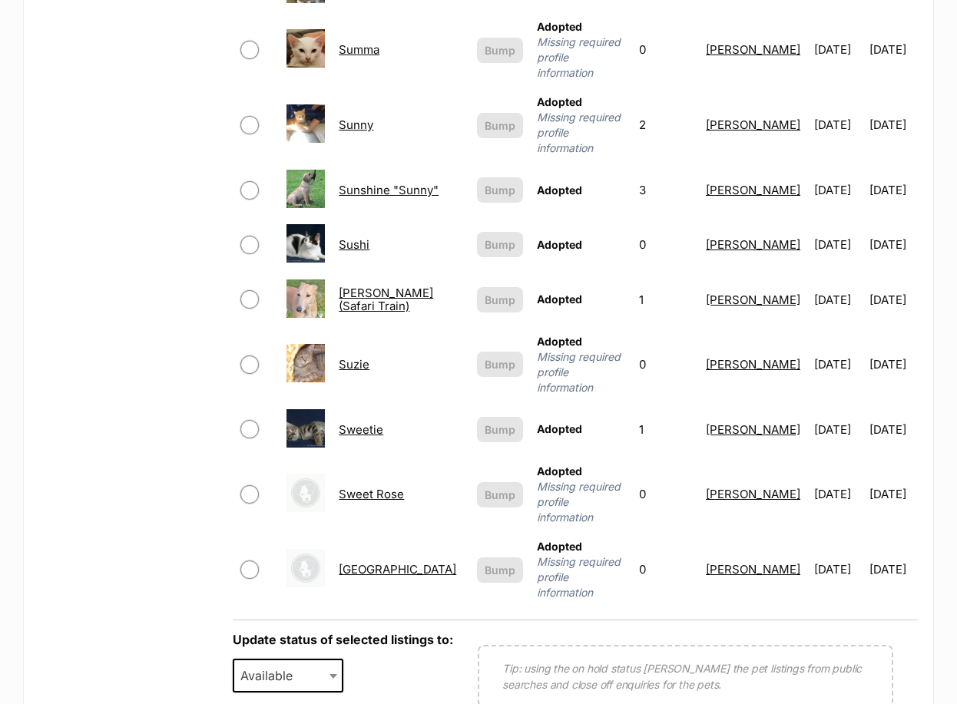
scroll to position [1152, 0]
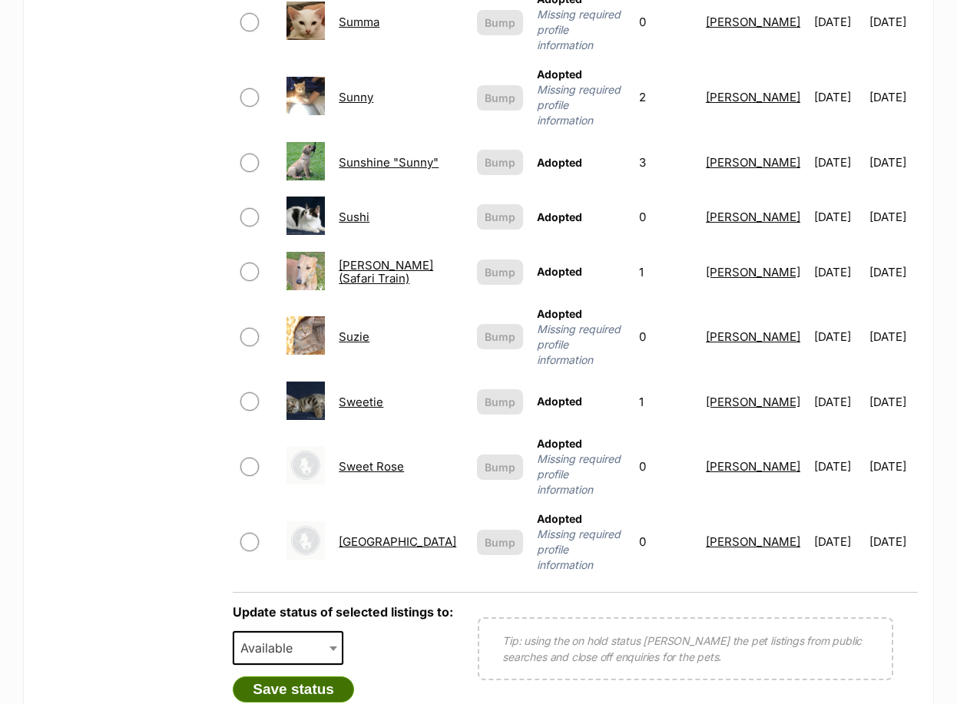
click at [293, 676] on button "Save status" at bounding box center [293, 689] width 121 height 26
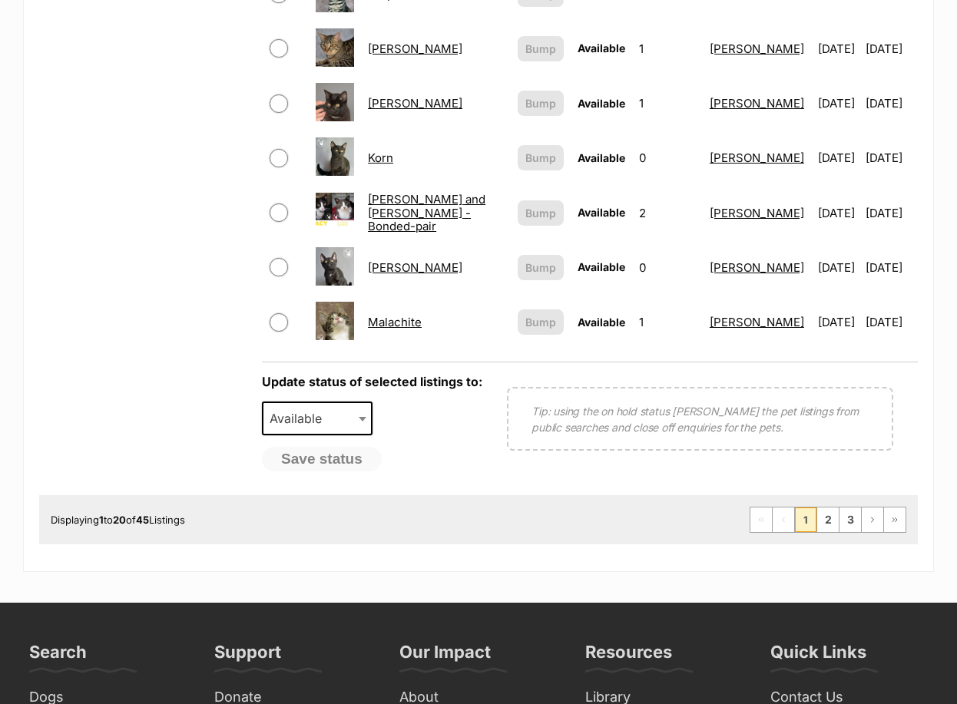
scroll to position [1229, 0]
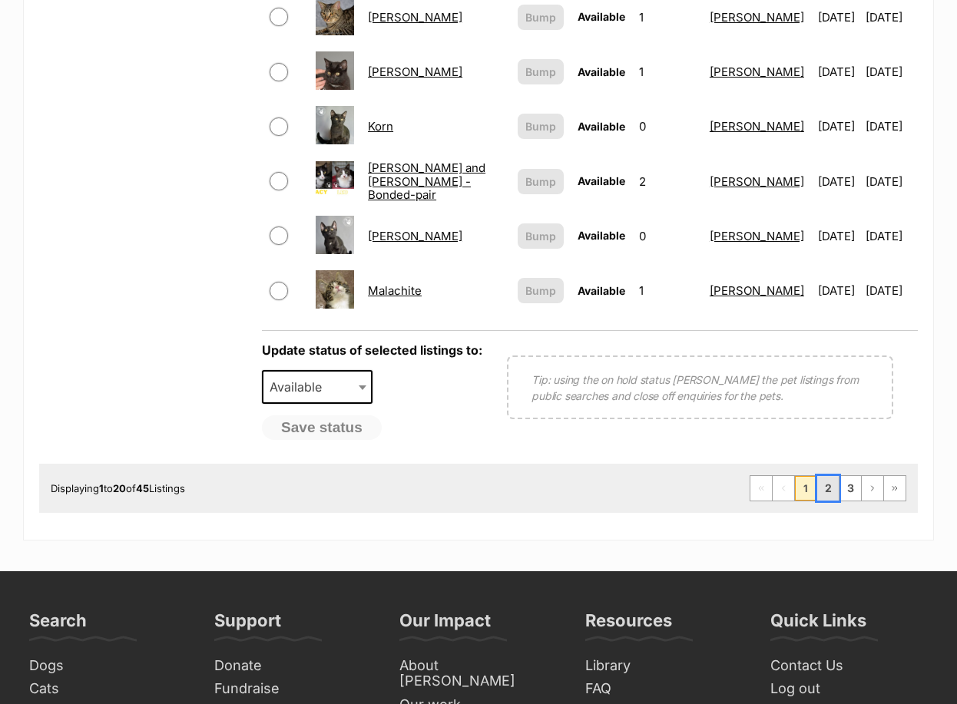
click at [830, 476] on link "2" at bounding box center [827, 488] width 21 height 25
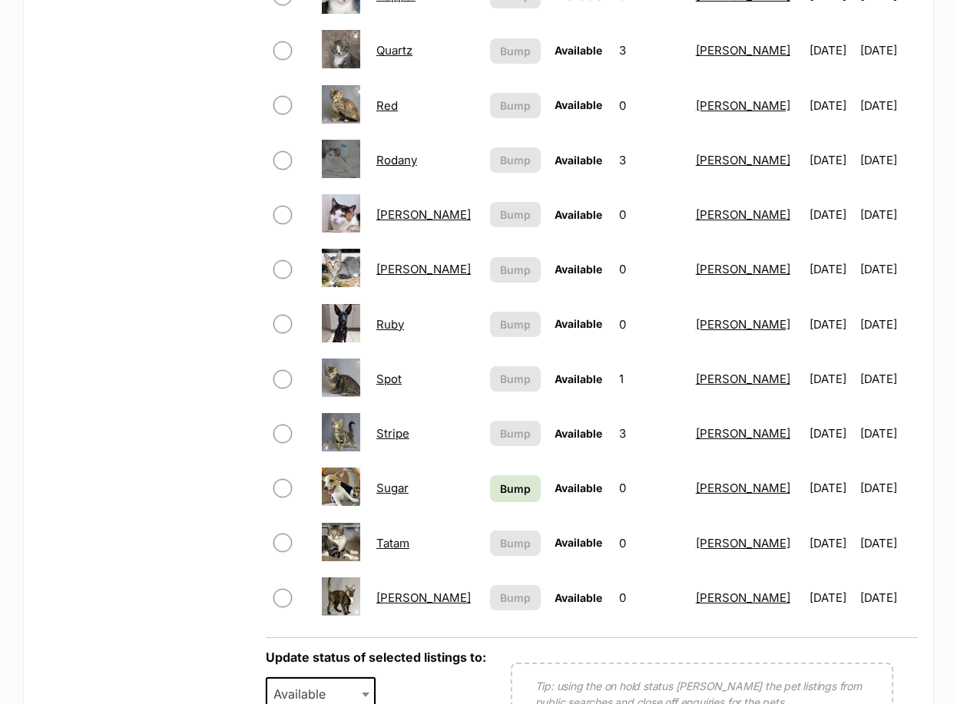
scroll to position [1075, 0]
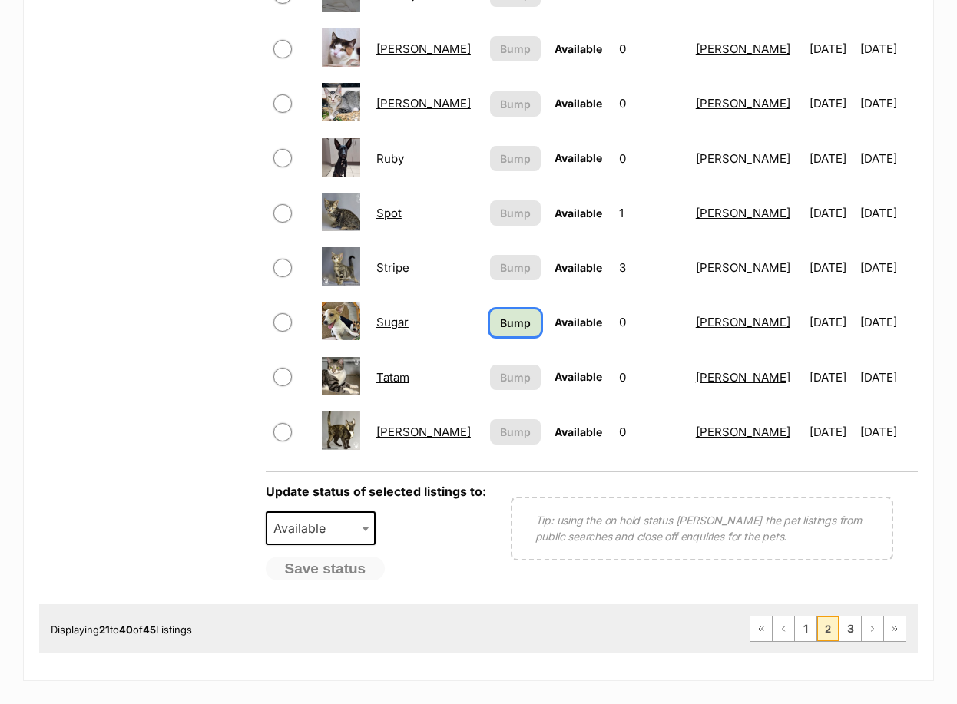
click at [500, 315] on span "Bump" at bounding box center [515, 323] width 31 height 16
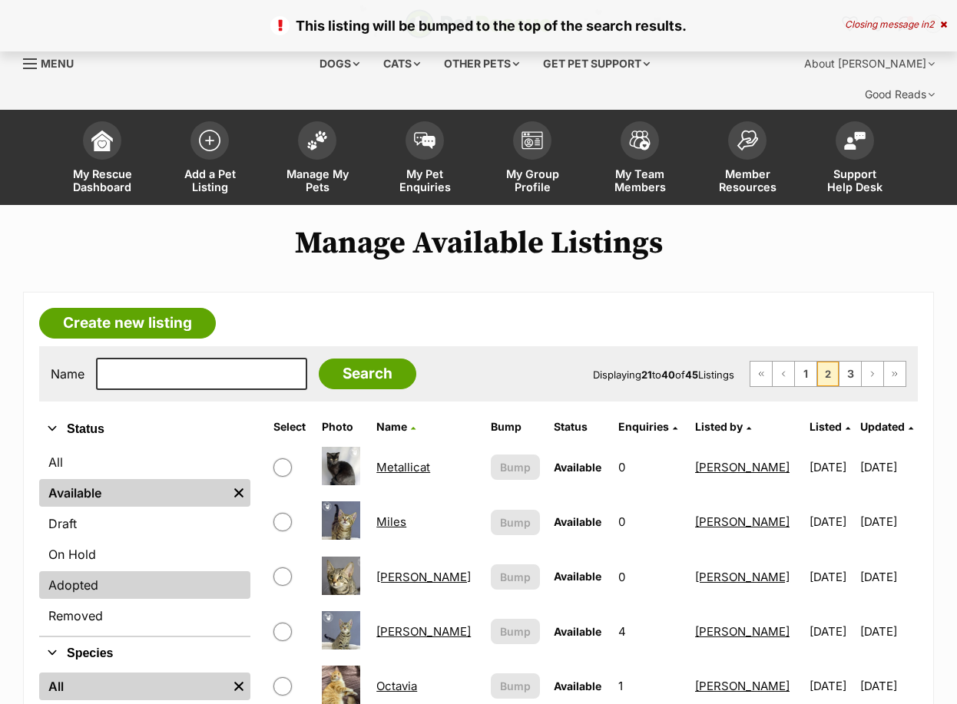
click at [88, 571] on link "Adopted" at bounding box center [144, 585] width 211 height 28
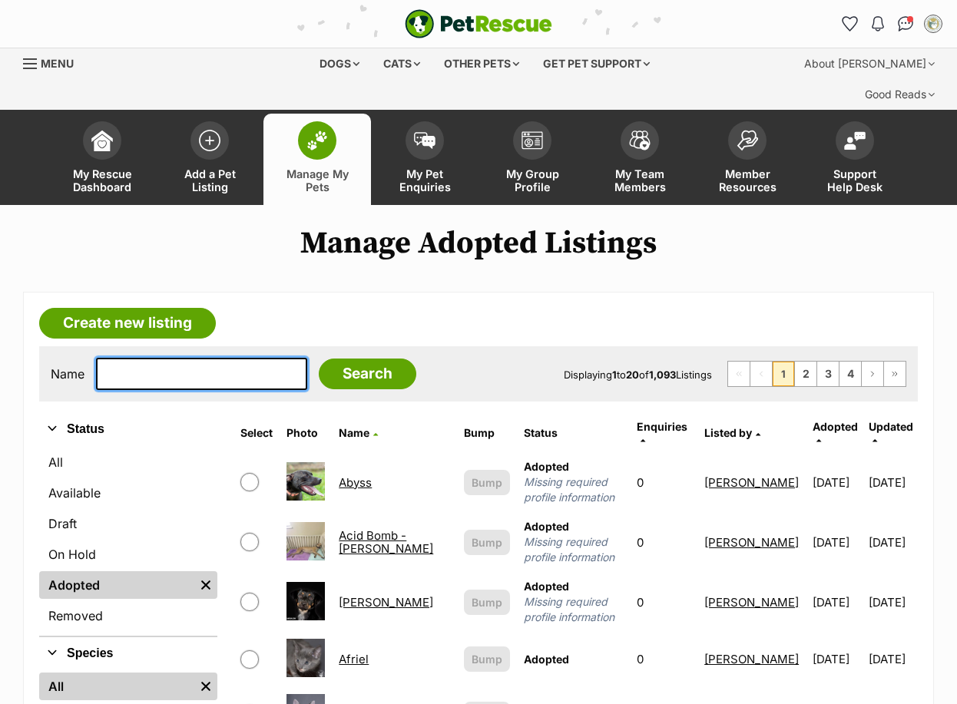
click at [111, 358] on input "text" at bounding box center [201, 374] width 211 height 32
type input "spice"
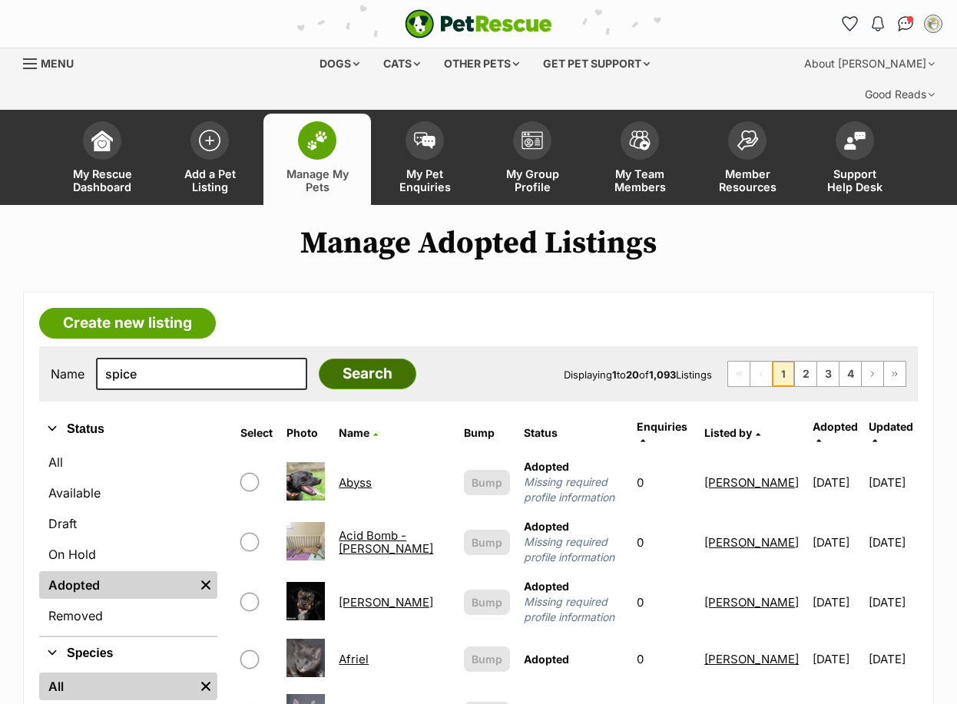
click at [335, 359] on input "Search" at bounding box center [368, 374] width 98 height 31
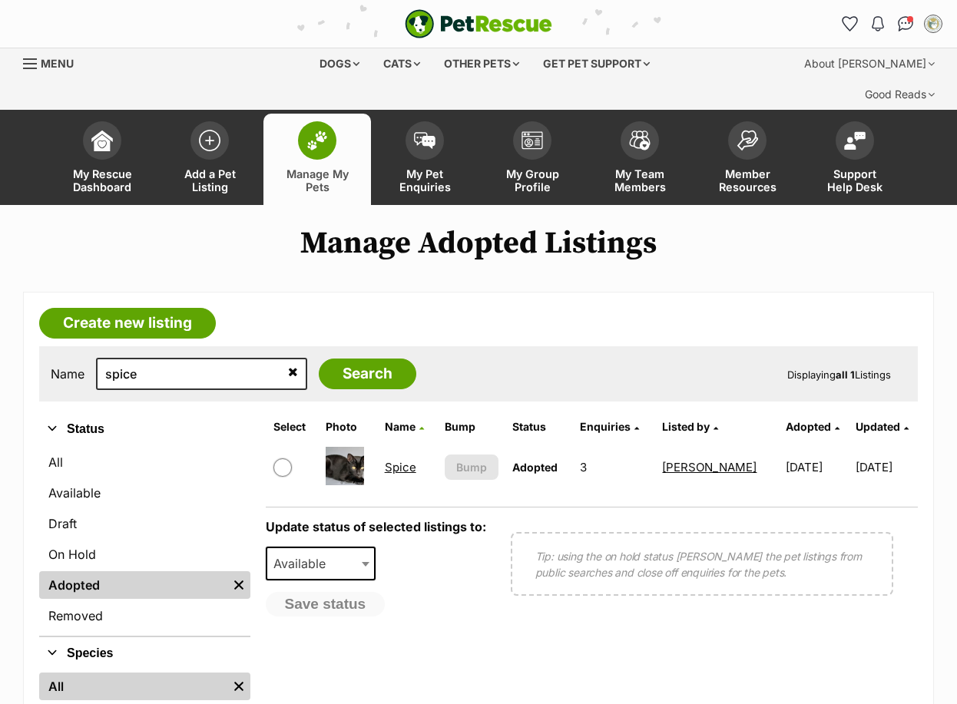
click at [288, 365] on icon at bounding box center [293, 371] width 10 height 12
